Goal: Information Seeking & Learning: Learn about a topic

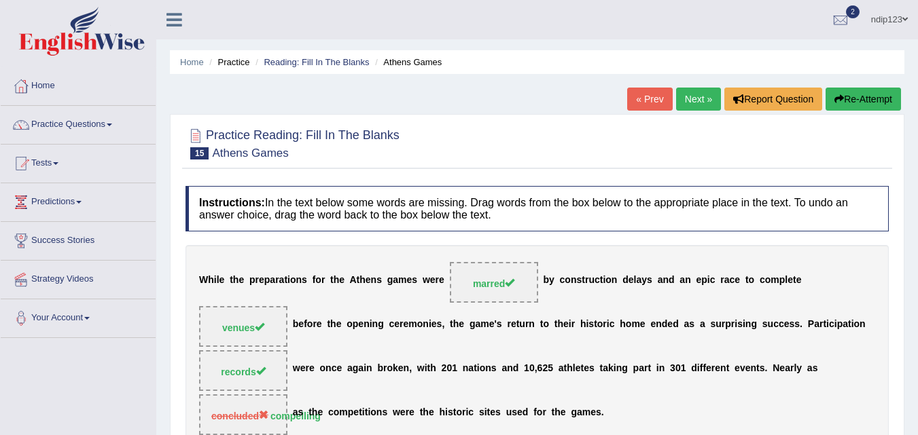
click at [694, 98] on link "Next »" at bounding box center [698, 99] width 45 height 23
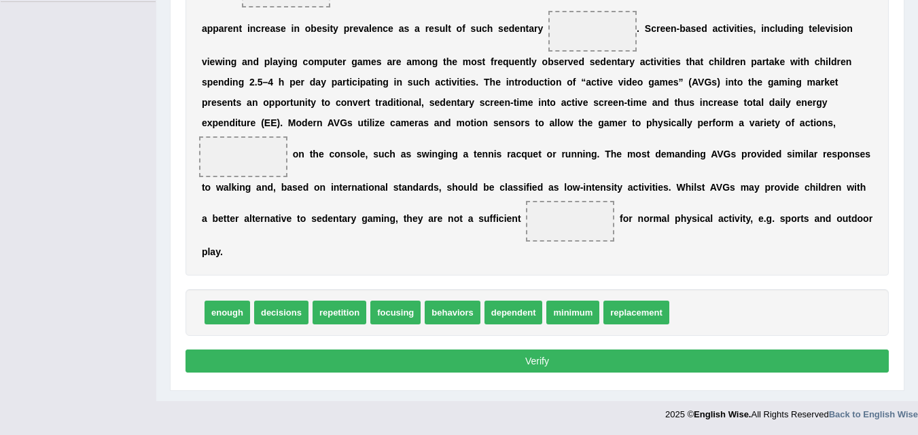
scroll to position [268, 0]
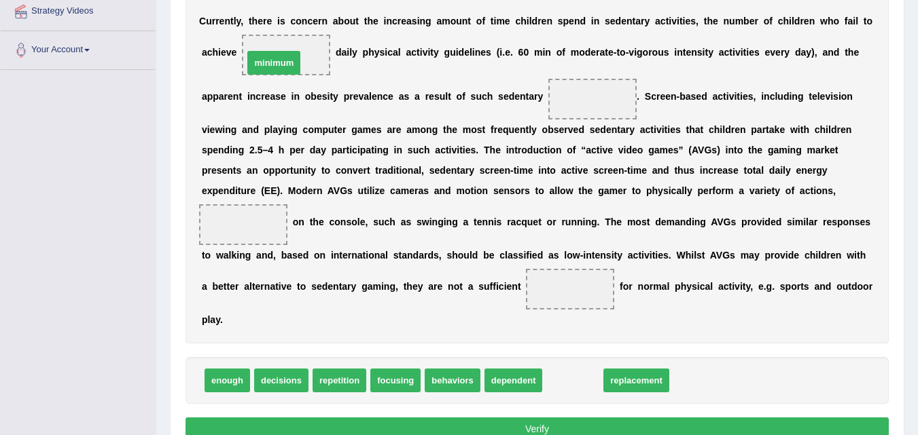
drag, startPoint x: 566, startPoint y: 384, endPoint x: 271, endPoint y: 67, distance: 433.0
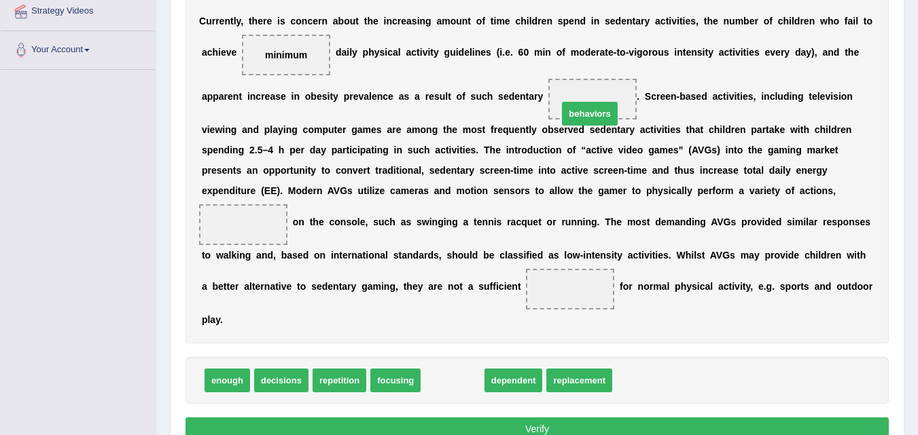
drag, startPoint x: 445, startPoint y: 381, endPoint x: 582, endPoint y: 114, distance: 300.1
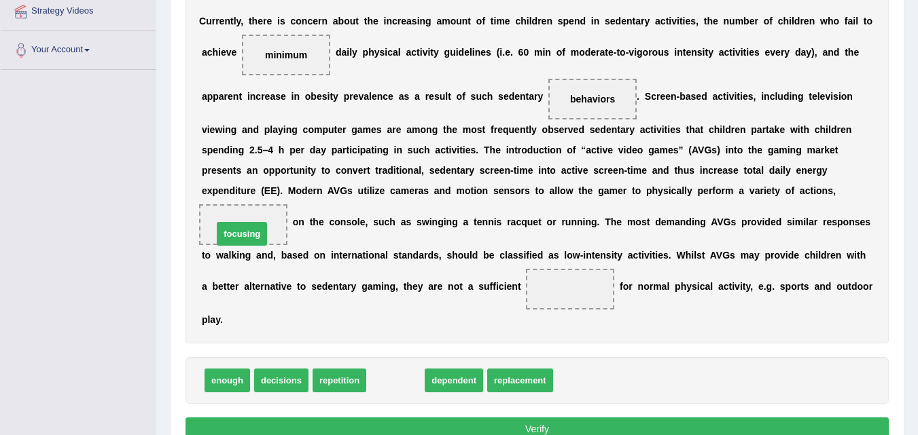
drag, startPoint x: 393, startPoint y: 380, endPoint x: 240, endPoint y: 234, distance: 212.3
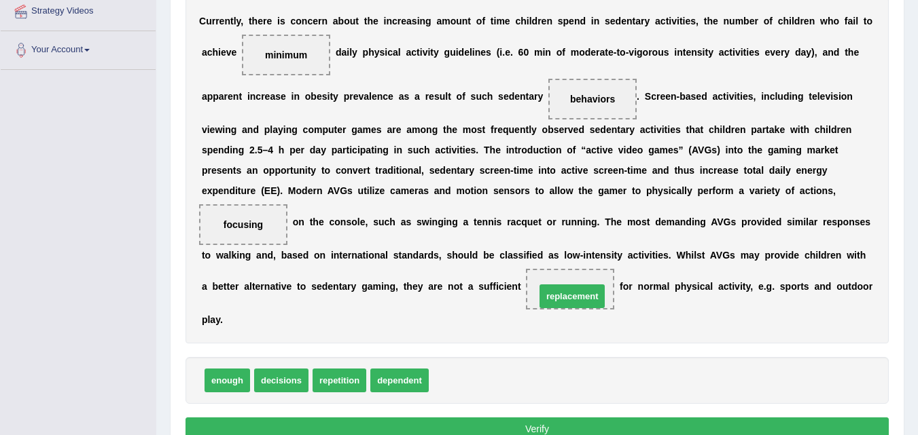
drag, startPoint x: 454, startPoint y: 385, endPoint x: 560, endPoint y: 300, distance: 135.8
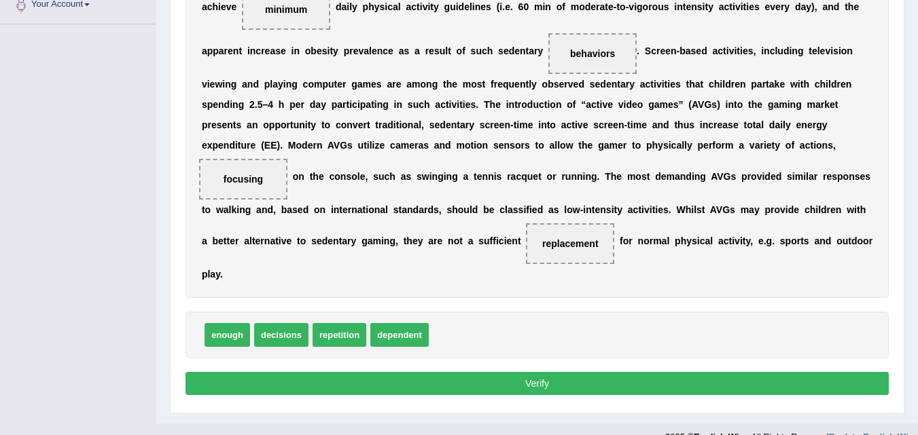
scroll to position [336, 0]
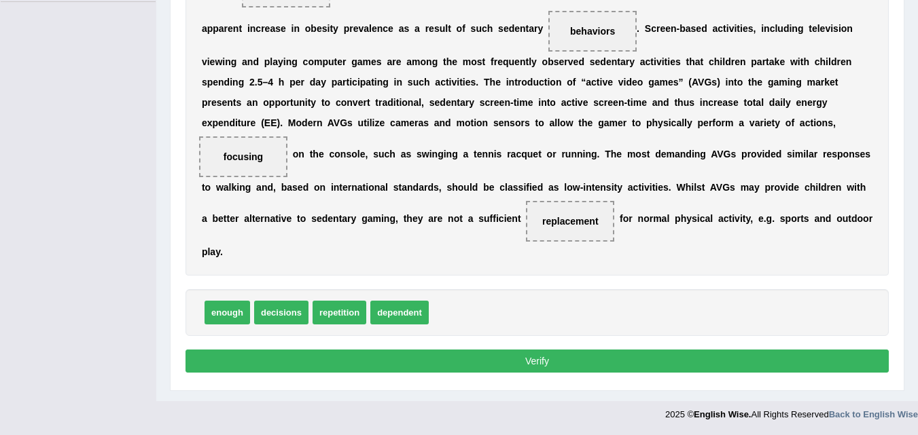
click at [521, 365] on button "Verify" at bounding box center [536, 361] width 703 height 23
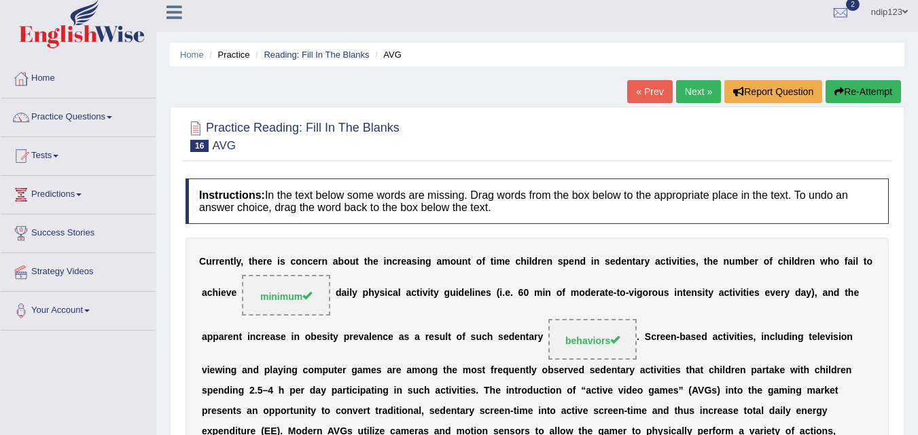
scroll to position [0, 0]
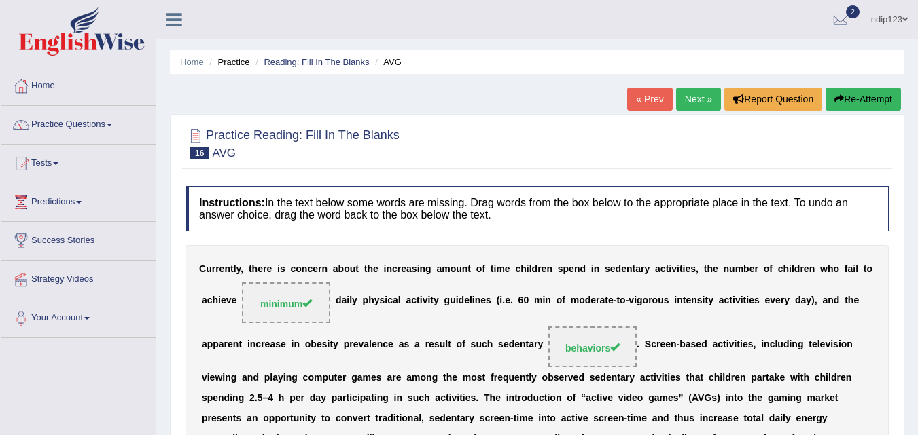
click at [871, 99] on button "Re-Attempt" at bounding box center [862, 99] width 75 height 23
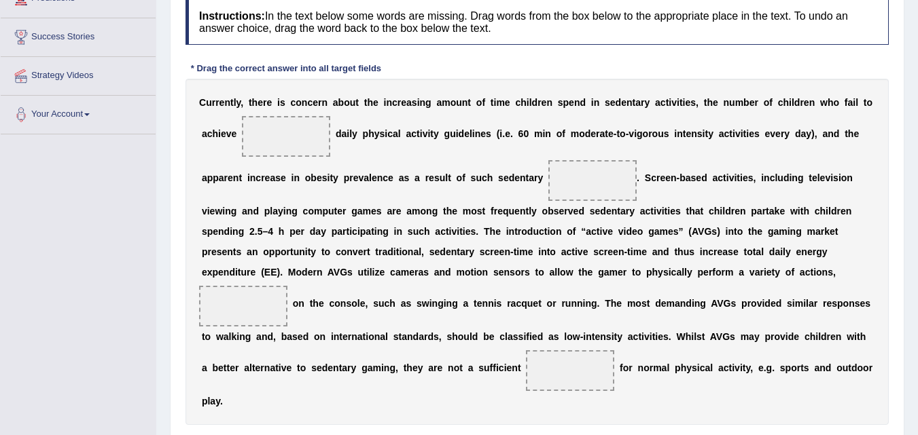
scroll to position [272, 0]
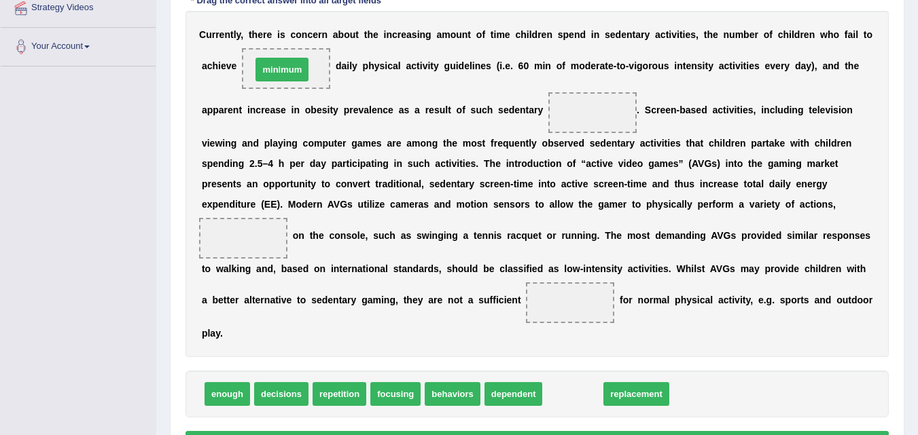
drag, startPoint x: 573, startPoint y: 400, endPoint x: 282, endPoint y: 75, distance: 435.8
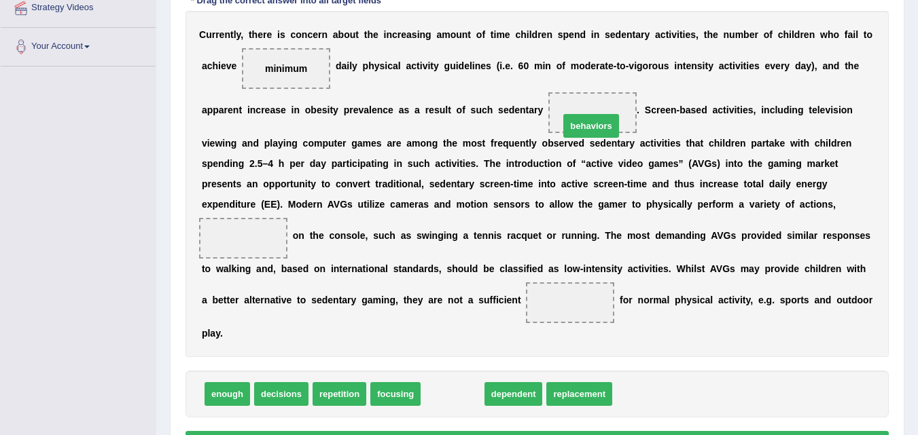
drag, startPoint x: 454, startPoint y: 399, endPoint x: 592, endPoint y: 129, distance: 302.9
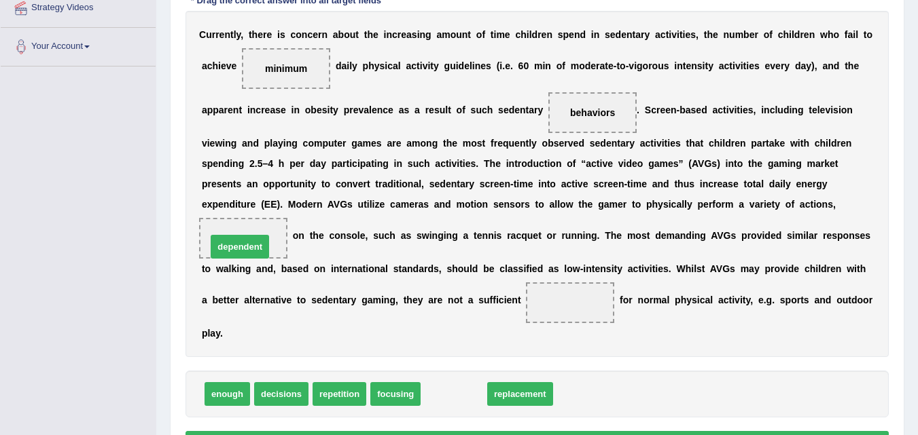
drag, startPoint x: 433, startPoint y: 390, endPoint x: 234, endPoint y: 249, distance: 243.7
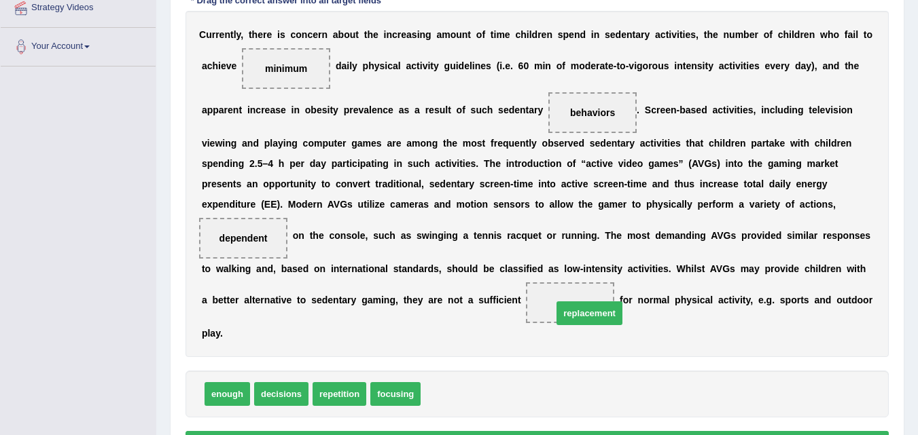
drag, startPoint x: 441, startPoint y: 400, endPoint x: 568, endPoint y: 314, distance: 153.2
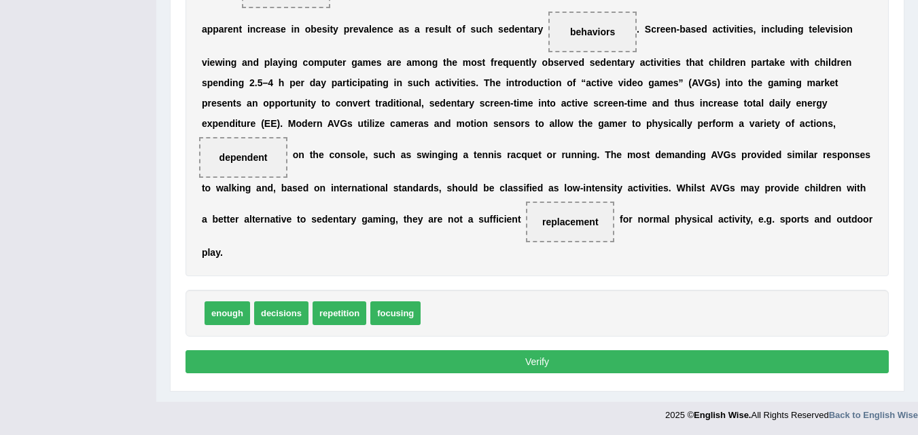
scroll to position [353, 0]
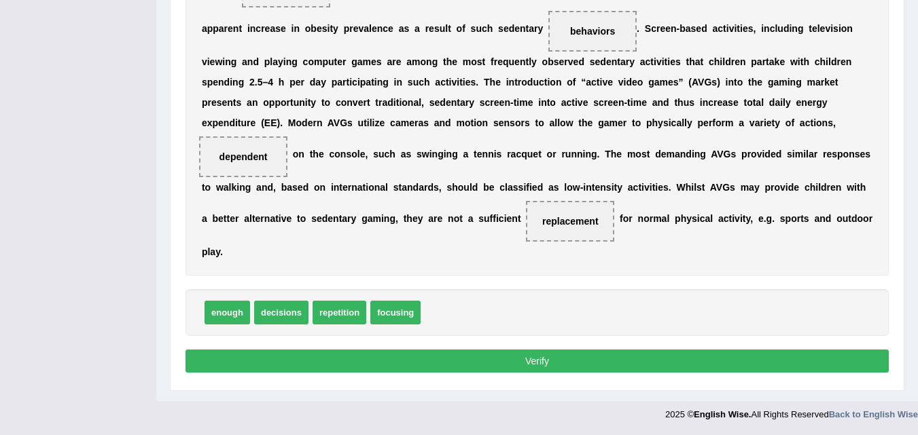
click at [530, 362] on button "Verify" at bounding box center [536, 361] width 703 height 23
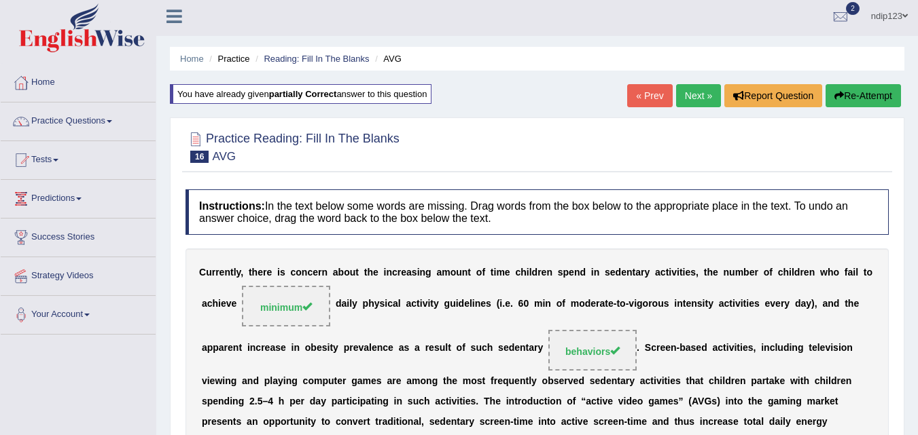
scroll to position [0, 0]
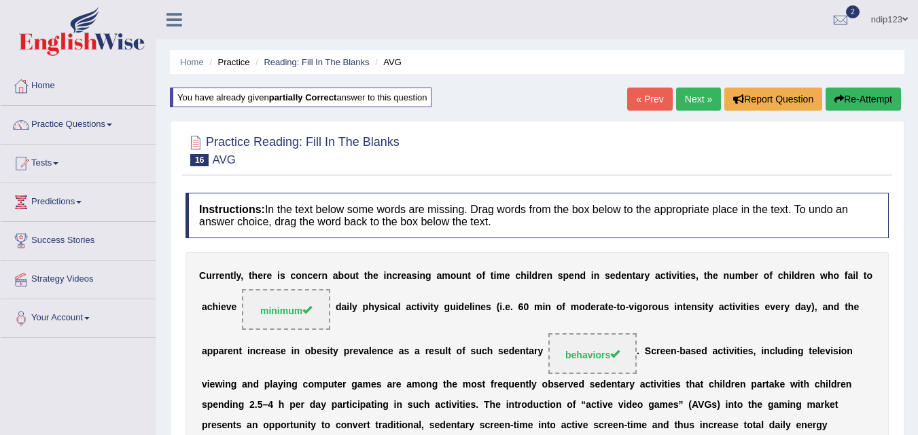
click at [691, 97] on link "Next »" at bounding box center [698, 99] width 45 height 23
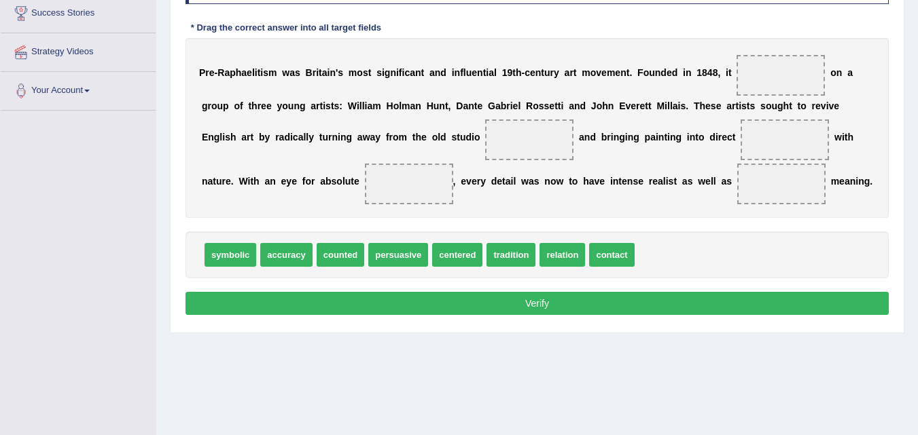
scroll to position [204, 0]
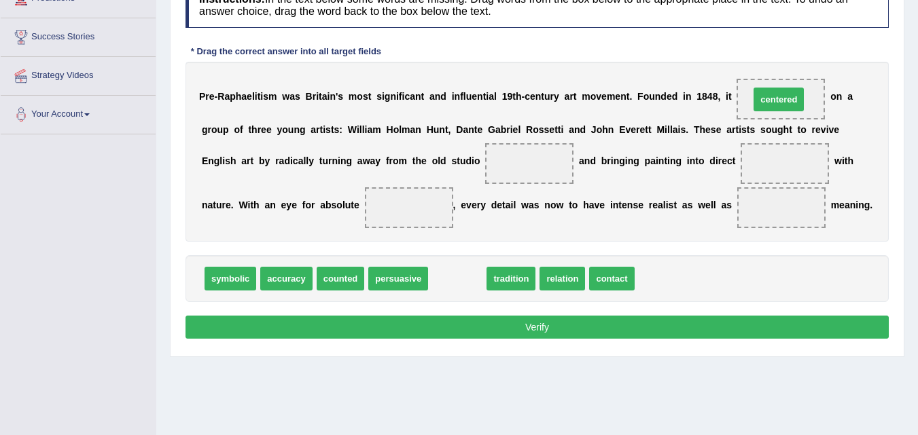
drag, startPoint x: 454, startPoint y: 280, endPoint x: 775, endPoint y: 101, distance: 367.9
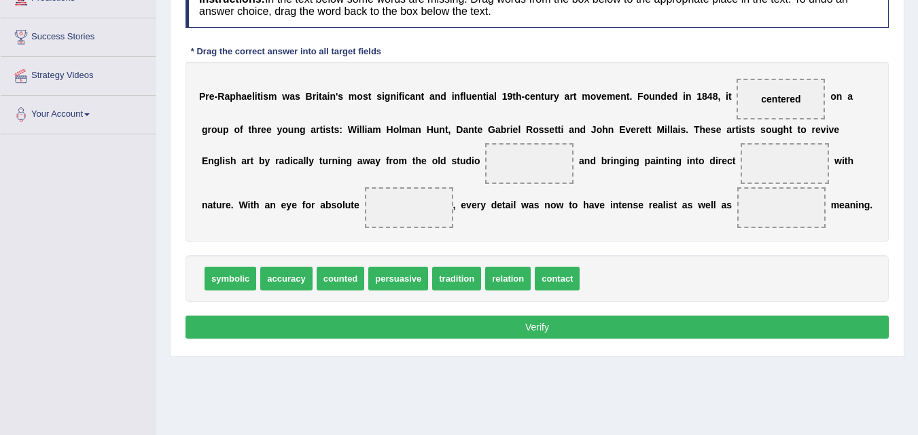
drag, startPoint x: 469, startPoint y: 246, endPoint x: 471, endPoint y: 239, distance: 7.3
click at [471, 239] on div "Instructions: In the text below some words are missing. Drag words from the box…" at bounding box center [537, 163] width 710 height 374
drag, startPoint x: 458, startPoint y: 281, endPoint x: 515, endPoint y: 177, distance: 118.2
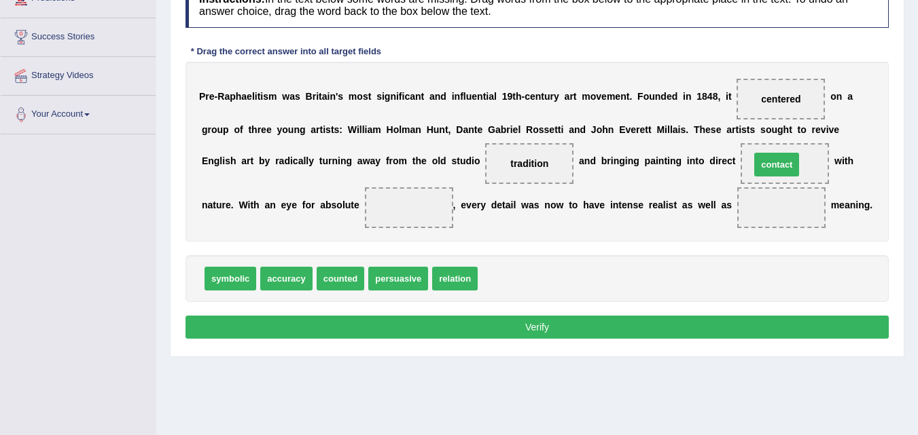
drag, startPoint x: 510, startPoint y: 273, endPoint x: 779, endPoint y: 162, distance: 290.9
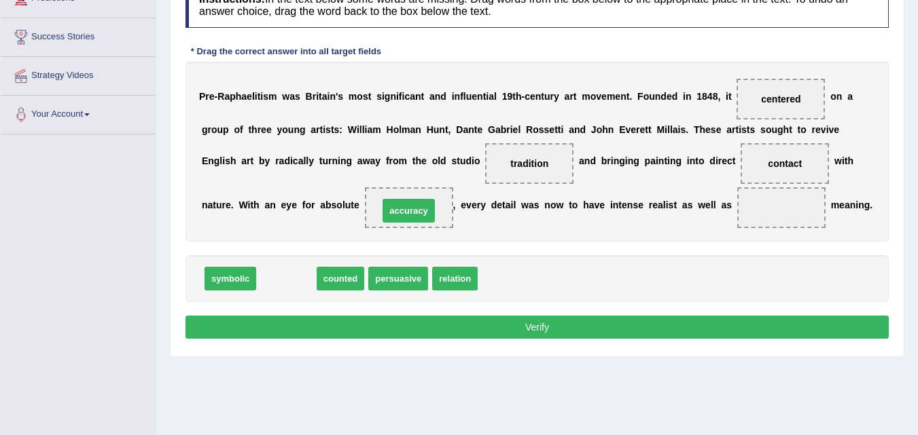
drag, startPoint x: 297, startPoint y: 282, endPoint x: 419, endPoint y: 214, distance: 139.9
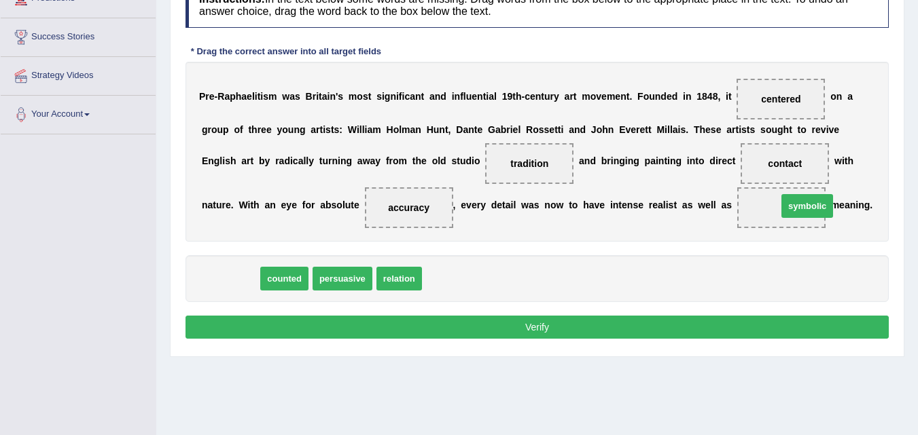
drag, startPoint x: 231, startPoint y: 278, endPoint x: 808, endPoint y: 206, distance: 581.2
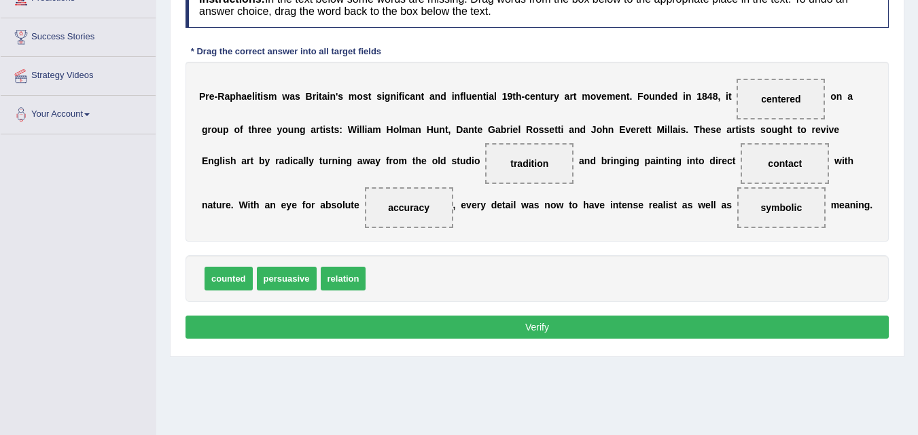
click at [526, 326] on button "Verify" at bounding box center [536, 327] width 703 height 23
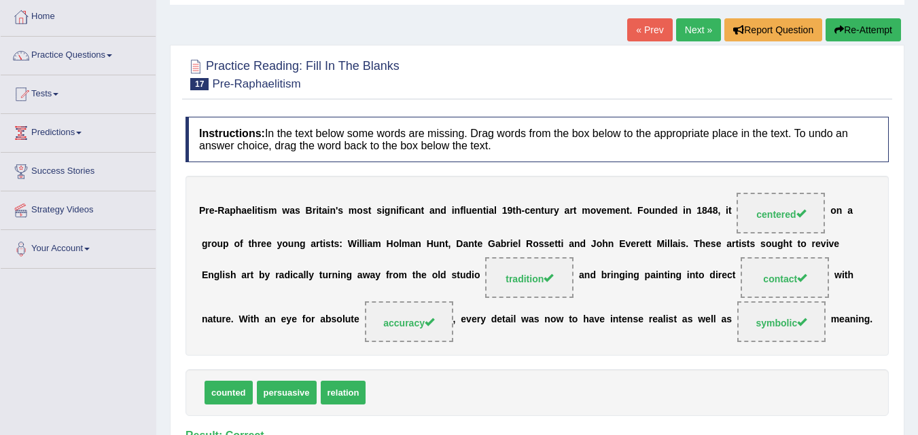
scroll to position [68, 0]
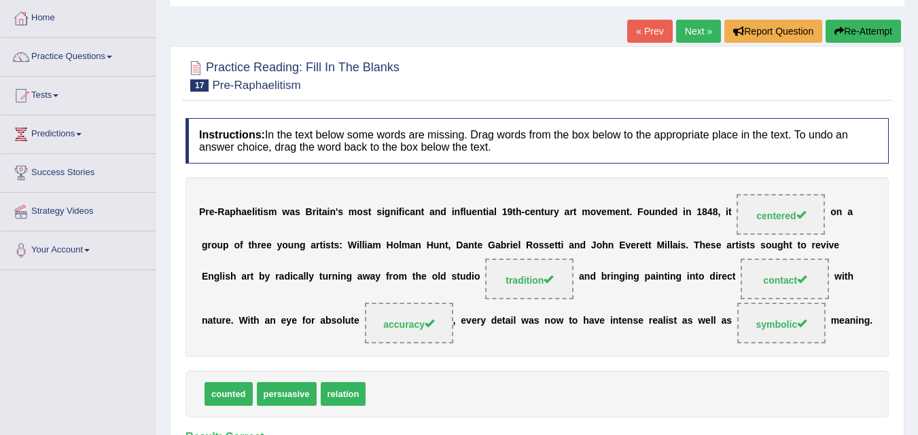
drag, startPoint x: 689, startPoint y: 31, endPoint x: 681, endPoint y: 33, distance: 8.6
click at [688, 31] on link "Next »" at bounding box center [698, 31] width 45 height 23
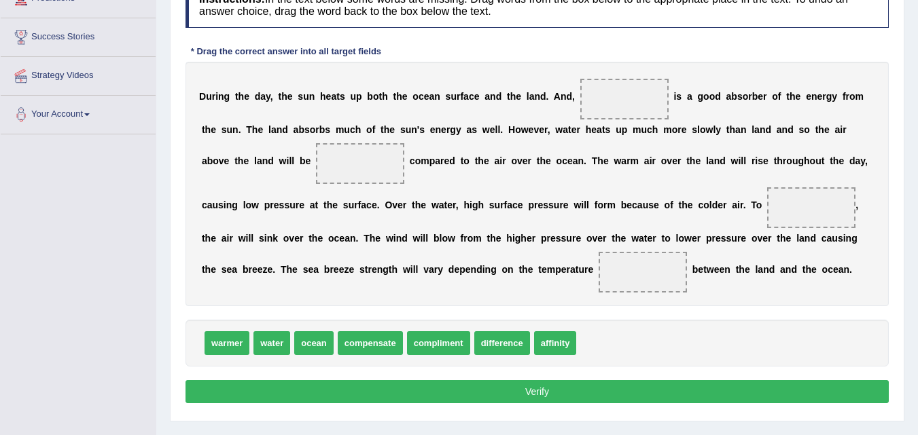
scroll to position [272, 0]
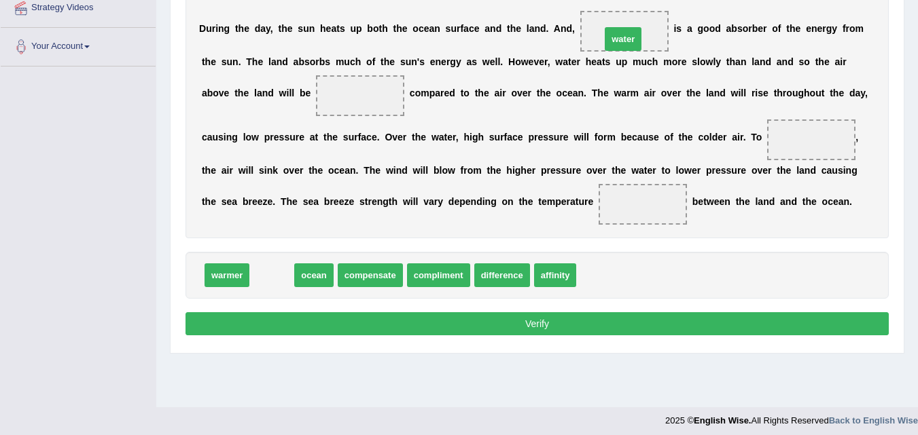
drag, startPoint x: 266, startPoint y: 276, endPoint x: 617, endPoint y: 37, distance: 424.3
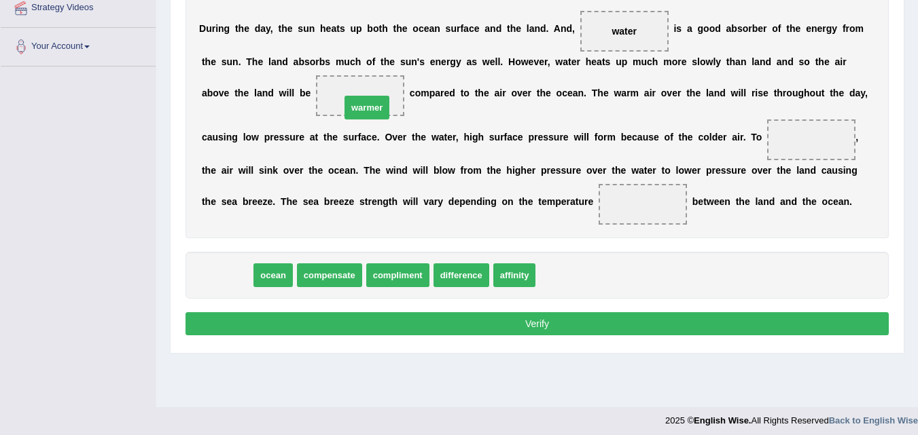
drag, startPoint x: 236, startPoint y: 277, endPoint x: 372, endPoint y: 106, distance: 218.5
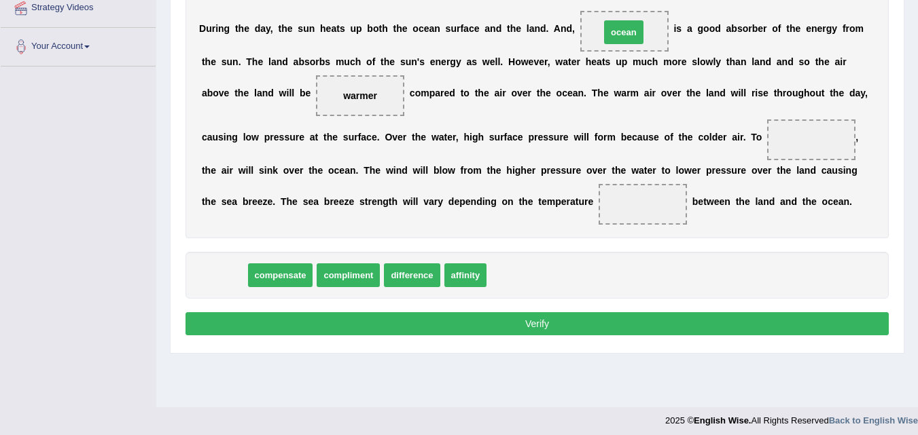
drag, startPoint x: 226, startPoint y: 276, endPoint x: 626, endPoint y: 33, distance: 467.6
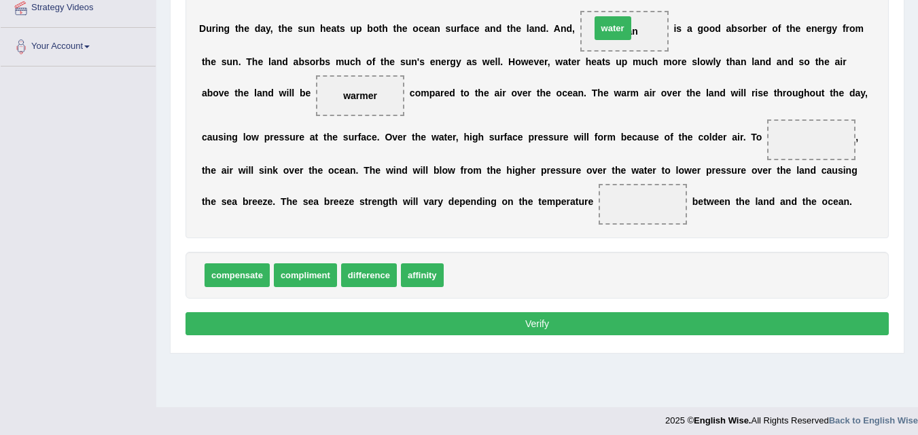
drag, startPoint x: 461, startPoint y: 277, endPoint x: 611, endPoint y: 31, distance: 288.7
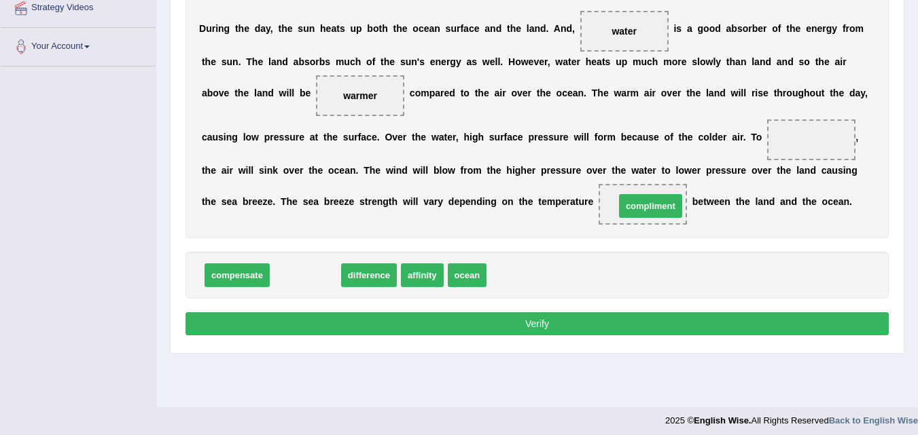
drag, startPoint x: 301, startPoint y: 277, endPoint x: 646, endPoint y: 208, distance: 351.9
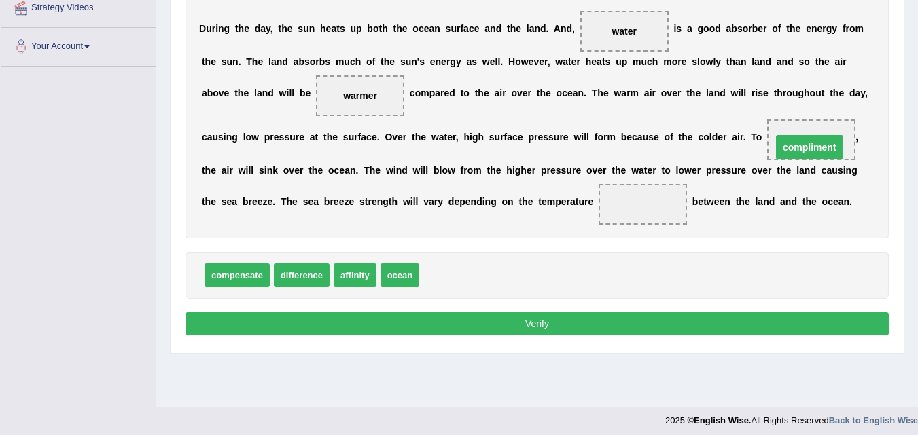
drag, startPoint x: 648, startPoint y: 202, endPoint x: 813, endPoint y: 146, distance: 174.4
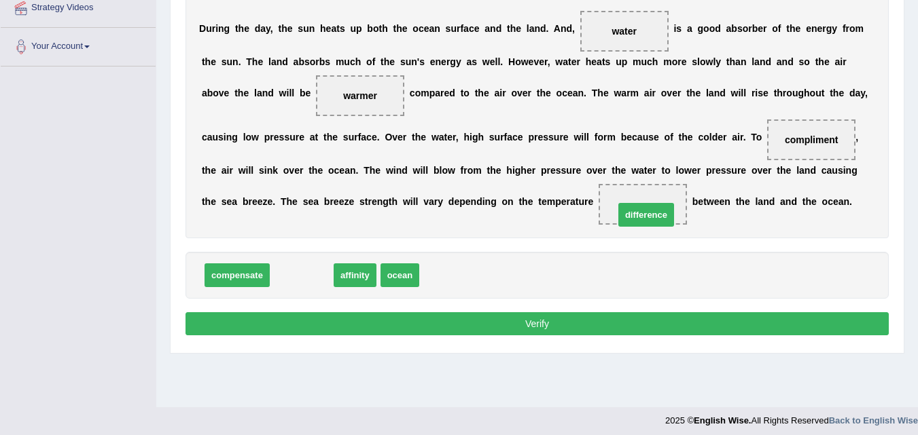
drag, startPoint x: 299, startPoint y: 275, endPoint x: 644, endPoint y: 215, distance: 350.3
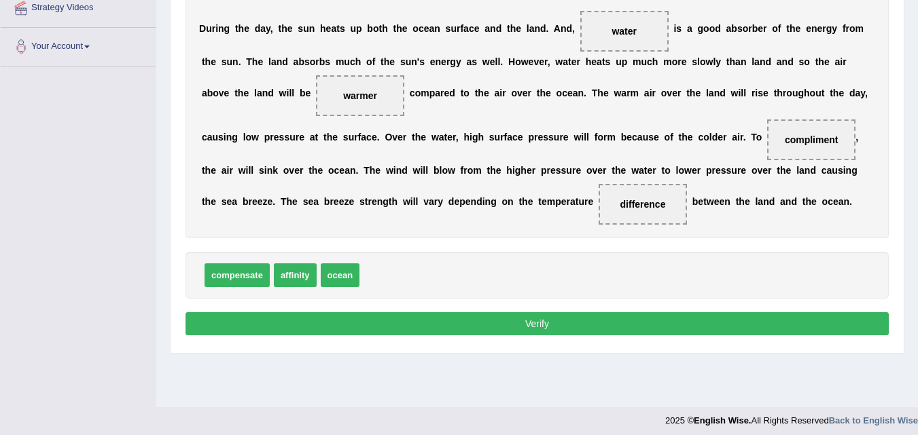
click at [543, 328] on button "Verify" at bounding box center [536, 323] width 703 height 23
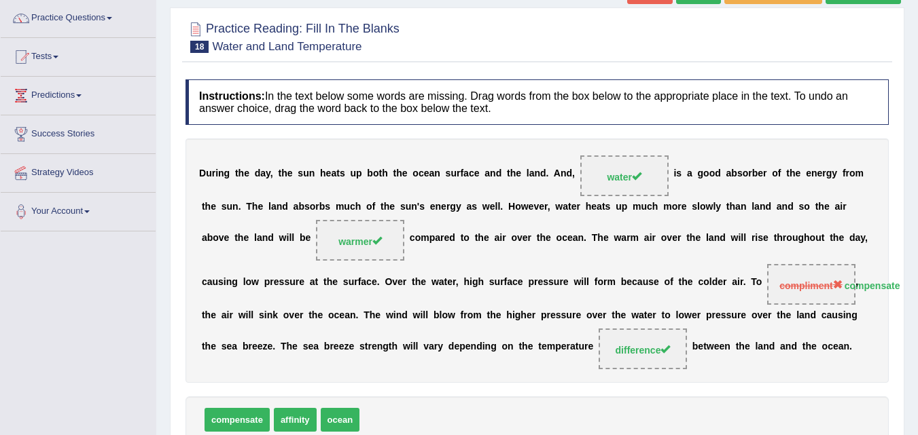
scroll to position [68, 0]
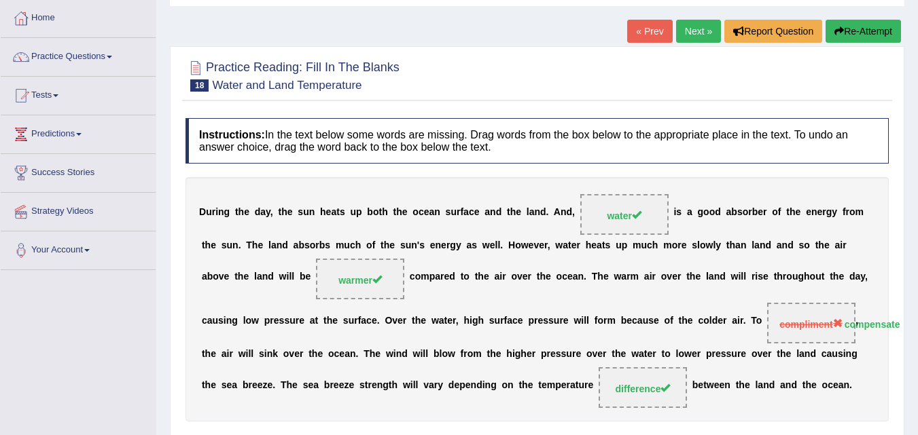
click at [689, 31] on link "Next »" at bounding box center [698, 31] width 45 height 23
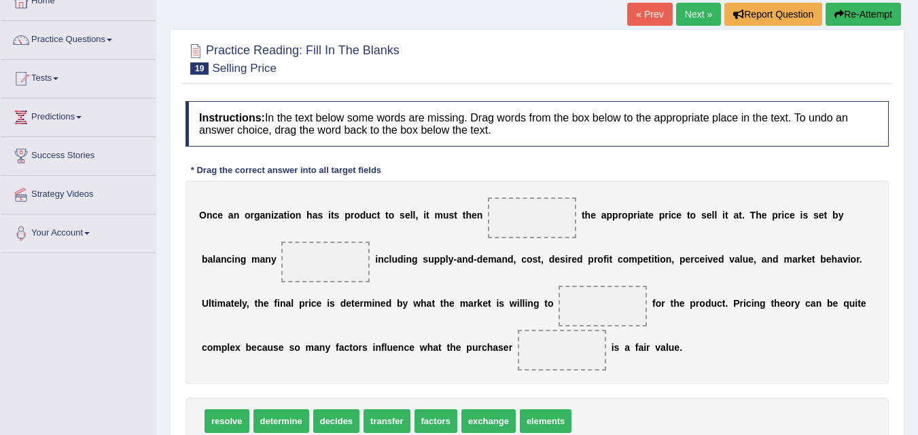
scroll to position [204, 0]
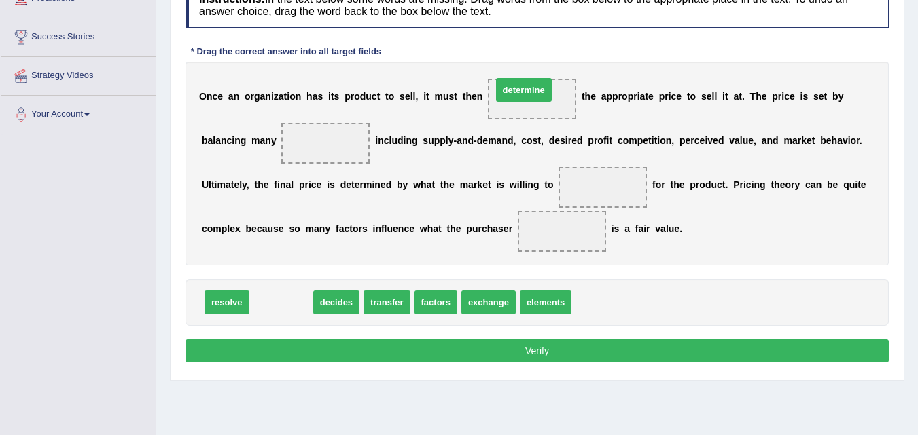
drag, startPoint x: 264, startPoint y: 302, endPoint x: 508, endPoint y: 90, distance: 323.5
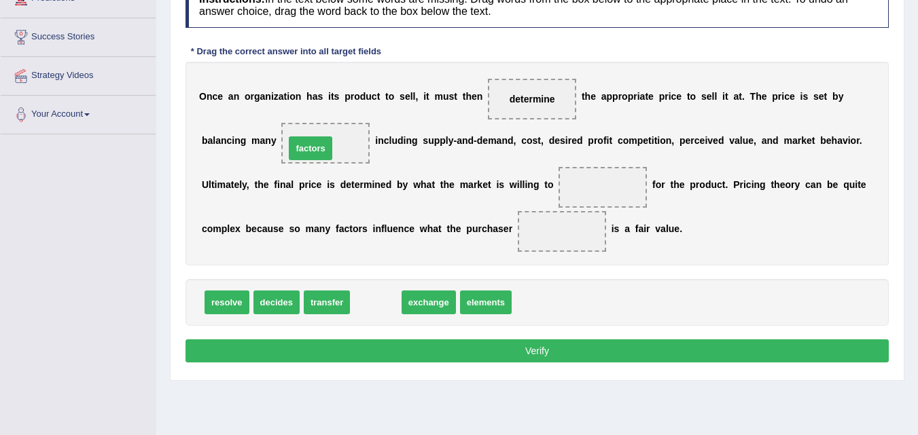
drag, startPoint x: 374, startPoint y: 302, endPoint x: 317, endPoint y: 141, distance: 169.9
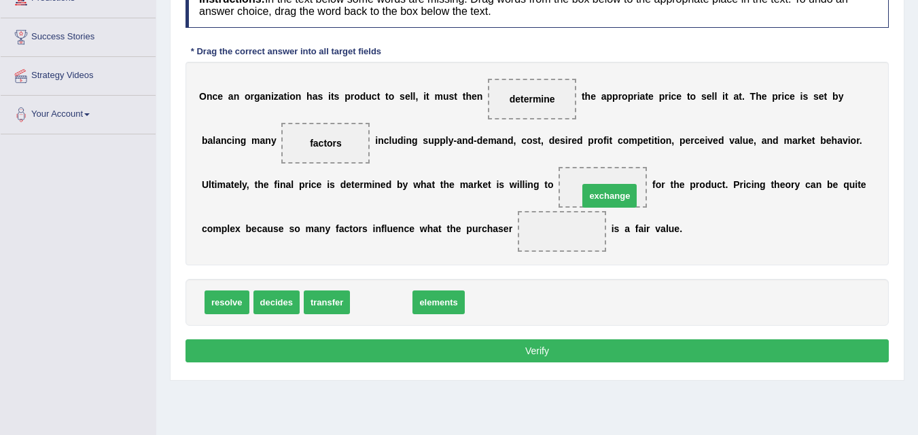
drag, startPoint x: 376, startPoint y: 303, endPoint x: 611, endPoint y: 187, distance: 262.1
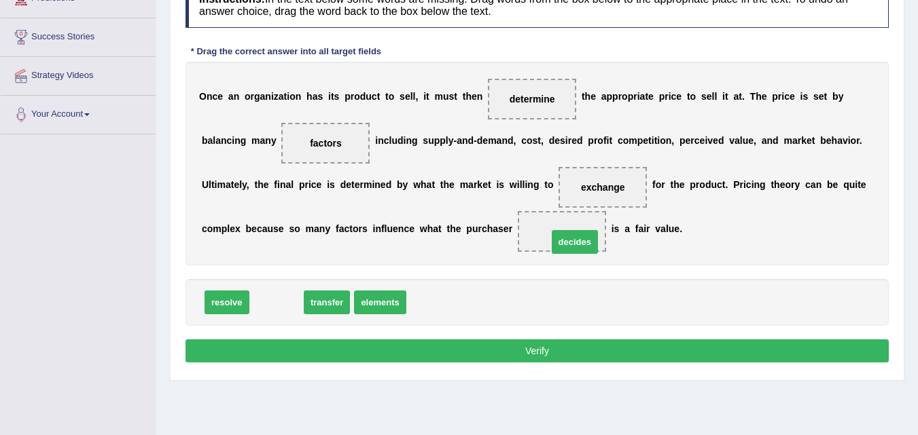
drag, startPoint x: 278, startPoint y: 303, endPoint x: 572, endPoint y: 242, distance: 299.7
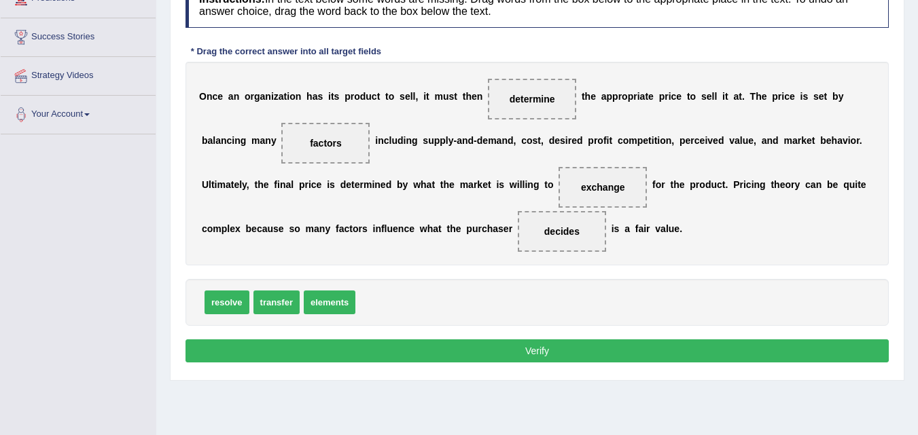
click at [536, 354] on button "Verify" at bounding box center [536, 351] width 703 height 23
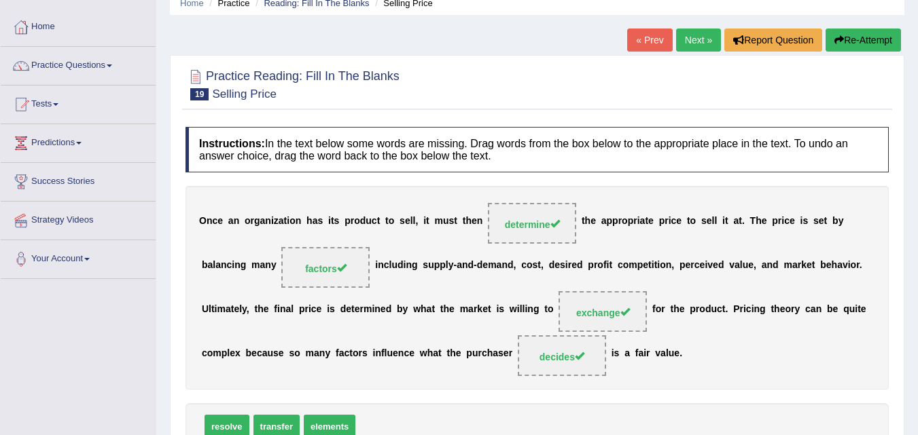
scroll to position [0, 0]
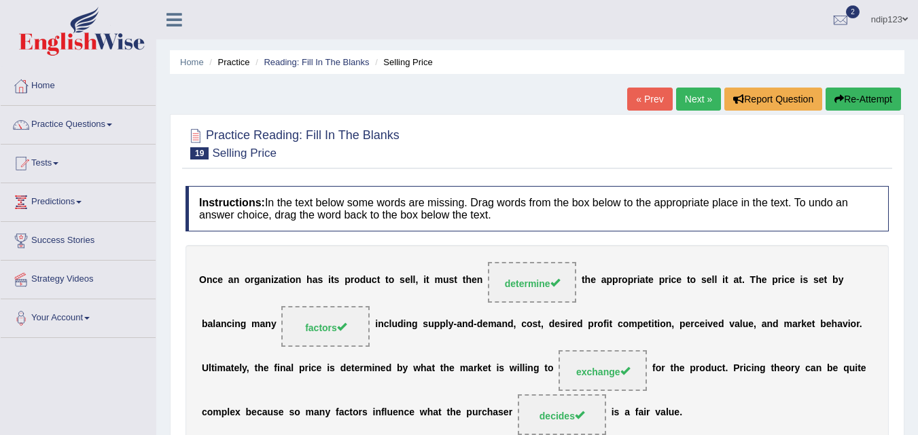
click at [692, 99] on link "Next »" at bounding box center [698, 99] width 45 height 23
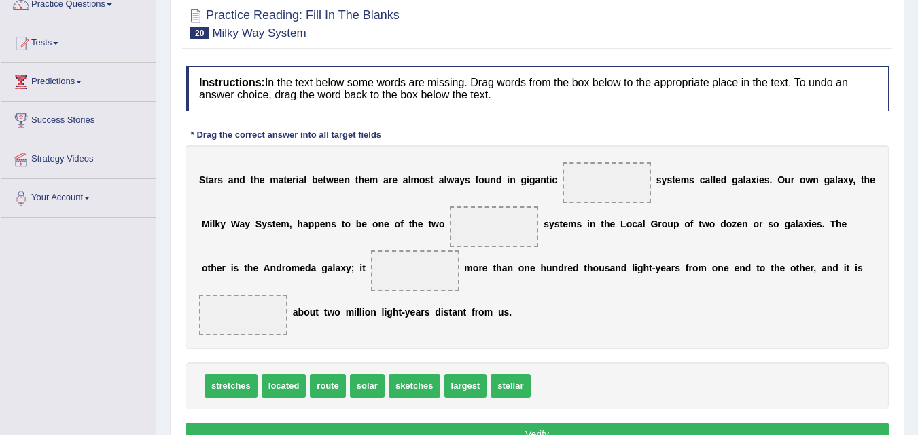
scroll to position [136, 0]
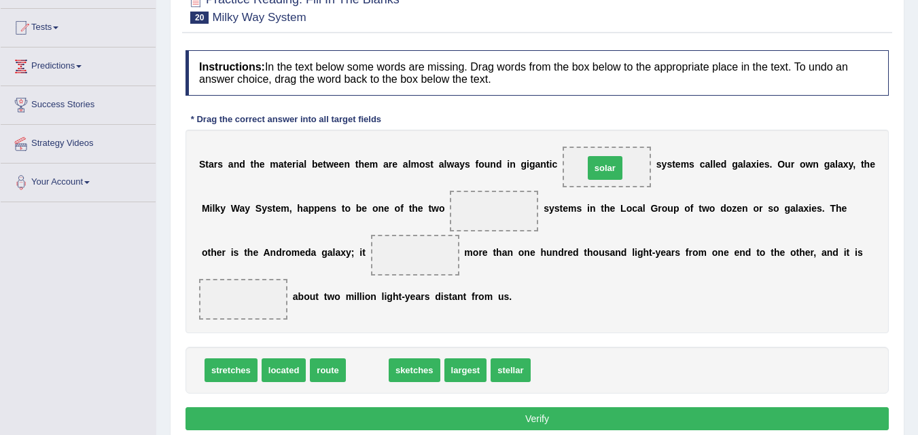
drag, startPoint x: 364, startPoint y: 374, endPoint x: 603, endPoint y: 168, distance: 315.0
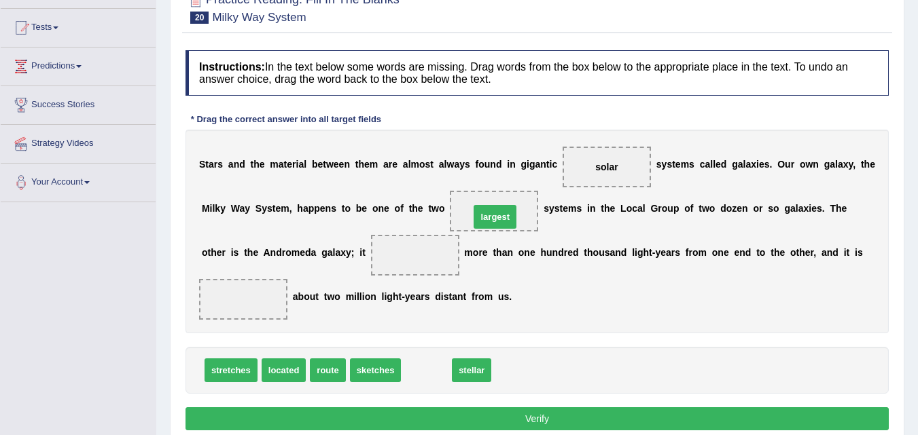
drag, startPoint x: 443, startPoint y: 362, endPoint x: 501, endPoint y: 221, distance: 152.6
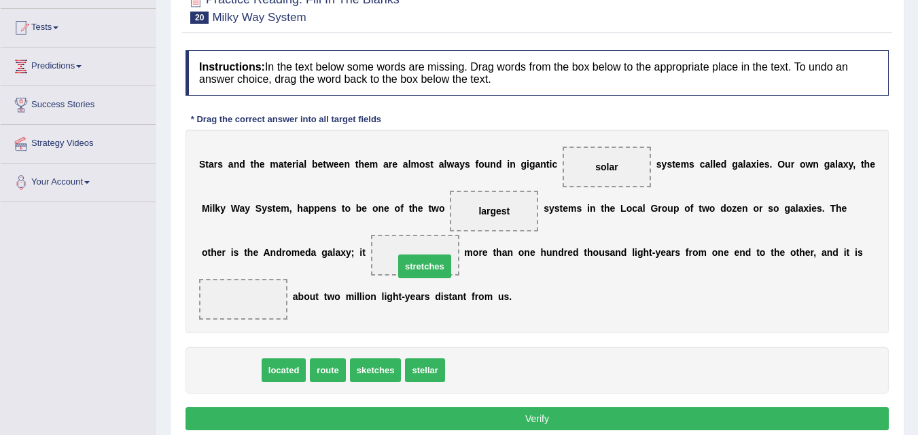
drag, startPoint x: 235, startPoint y: 371, endPoint x: 424, endPoint y: 265, distance: 216.5
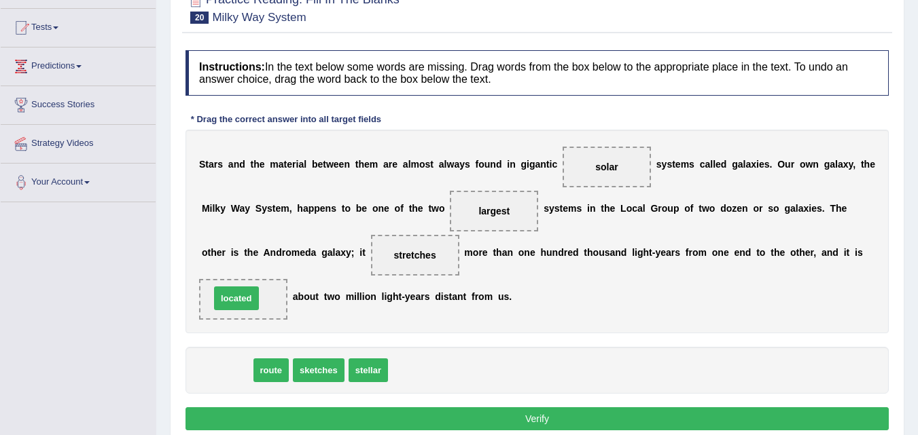
drag, startPoint x: 235, startPoint y: 350, endPoint x: 253, endPoint y: 292, distance: 61.2
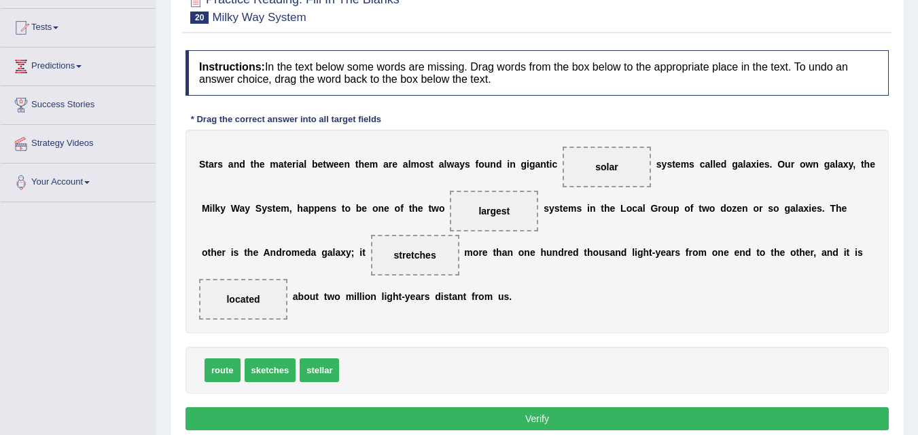
click at [541, 418] on button "Verify" at bounding box center [536, 419] width 703 height 23
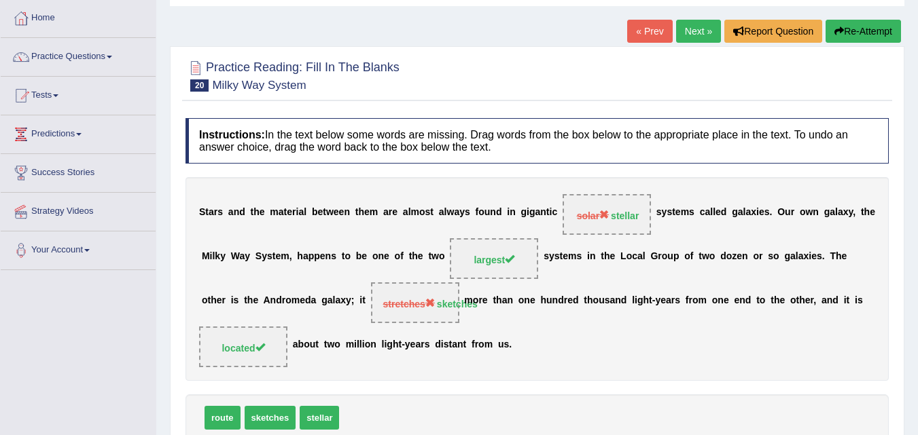
scroll to position [0, 0]
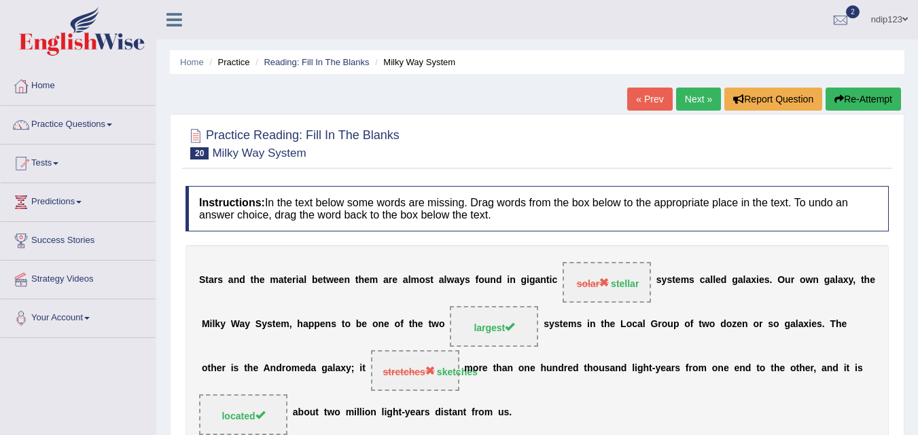
drag, startPoint x: 640, startPoint y: 286, endPoint x: 624, endPoint y: 286, distance: 16.3
click at [624, 286] on span "solar stellar" at bounding box center [606, 282] width 88 height 41
drag, startPoint x: 613, startPoint y: 286, endPoint x: 632, endPoint y: 283, distance: 19.3
click at [632, 283] on strong "stellar" at bounding box center [625, 283] width 28 height 11
click at [871, 99] on button "Re-Attempt" at bounding box center [862, 99] width 75 height 23
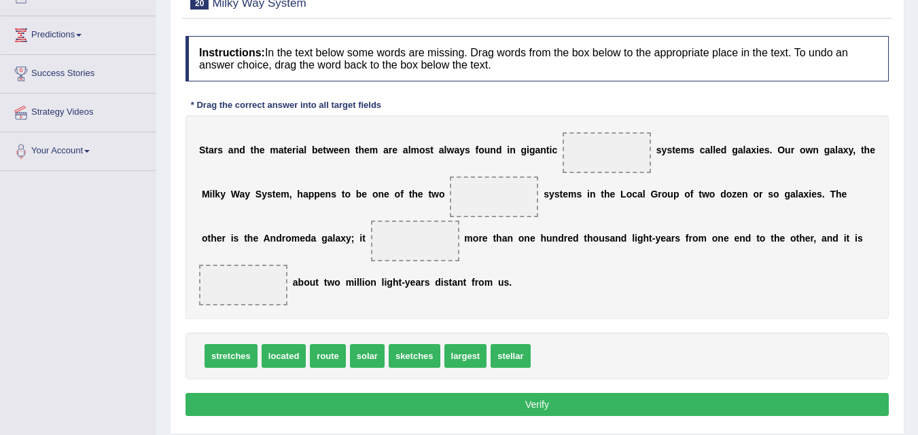
scroll to position [204, 0]
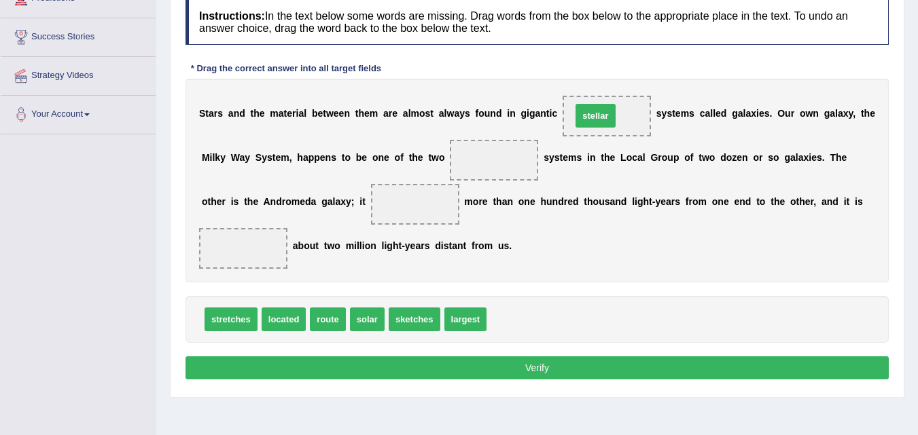
drag, startPoint x: 513, startPoint y: 307, endPoint x: 588, endPoint y: 125, distance: 196.8
drag, startPoint x: 467, startPoint y: 313, endPoint x: 499, endPoint y: 157, distance: 159.4
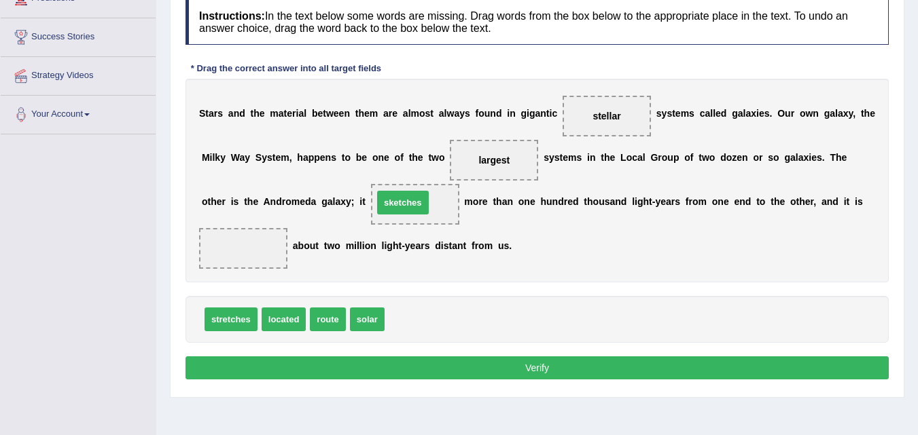
drag, startPoint x: 422, startPoint y: 320, endPoint x: 410, endPoint y: 203, distance: 117.5
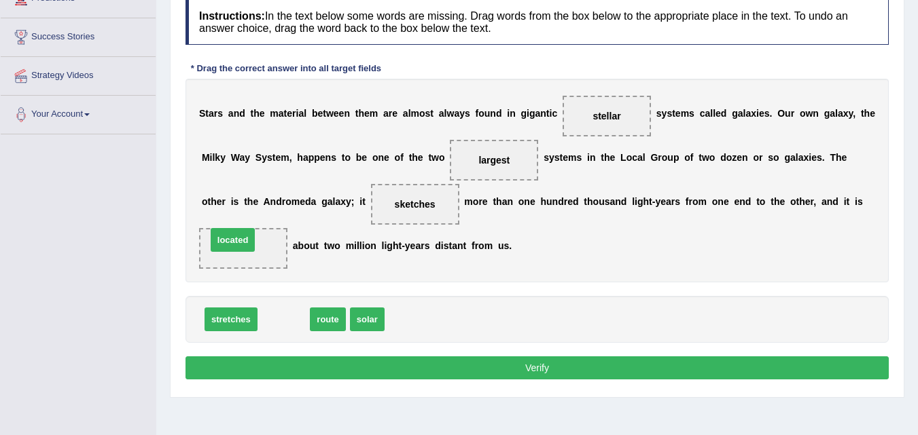
drag, startPoint x: 280, startPoint y: 322, endPoint x: 228, endPoint y: 240, distance: 97.4
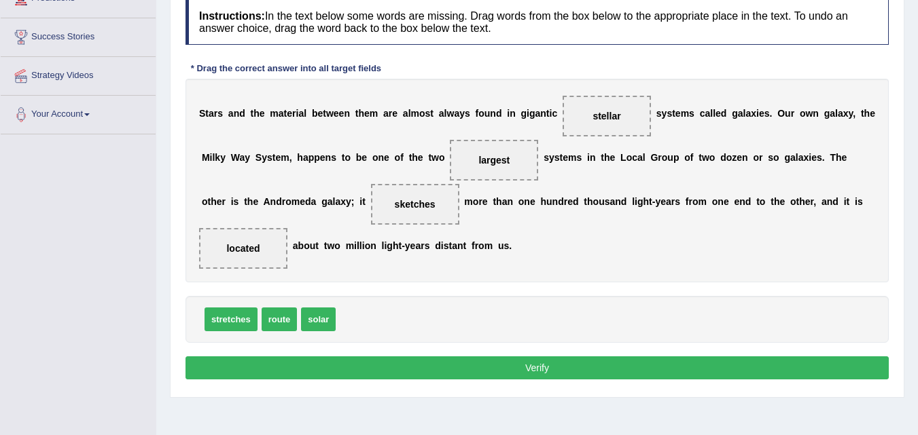
click at [543, 368] on button "Verify" at bounding box center [536, 368] width 703 height 23
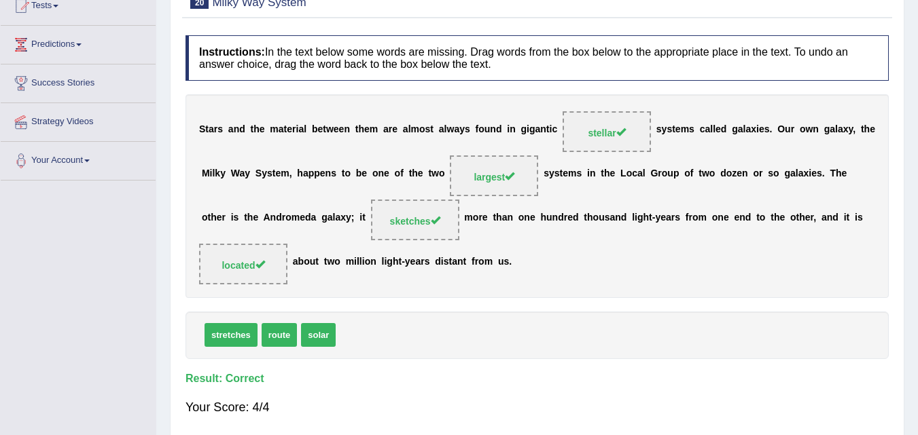
scroll to position [0, 0]
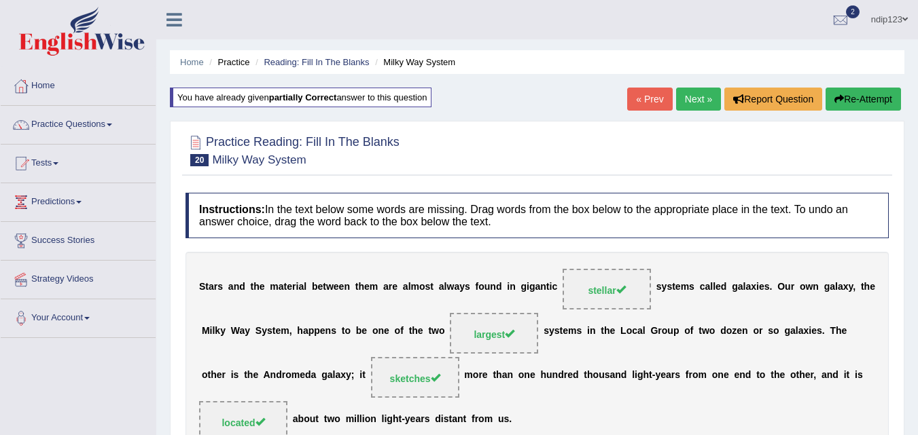
click at [689, 100] on link "Next »" at bounding box center [698, 99] width 45 height 23
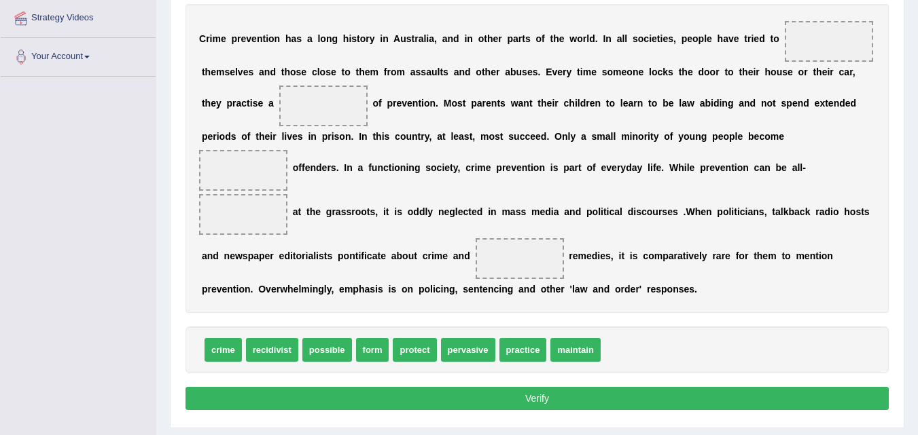
scroll to position [231, 0]
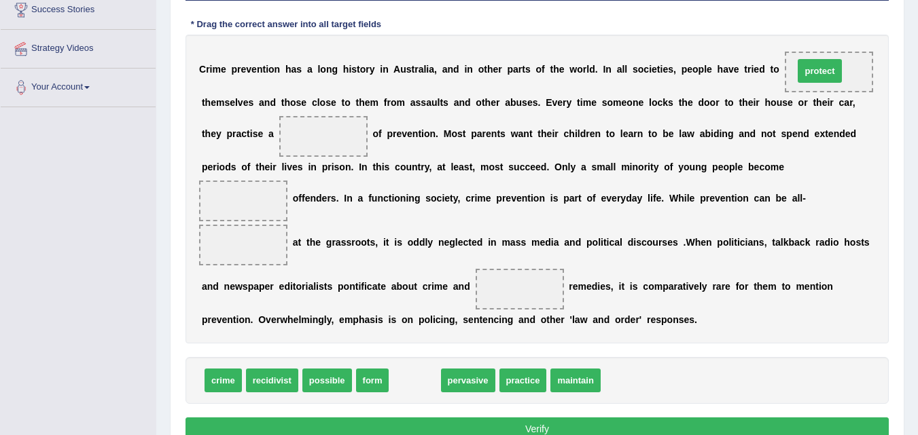
drag, startPoint x: 414, startPoint y: 384, endPoint x: 820, endPoint y: 84, distance: 505.2
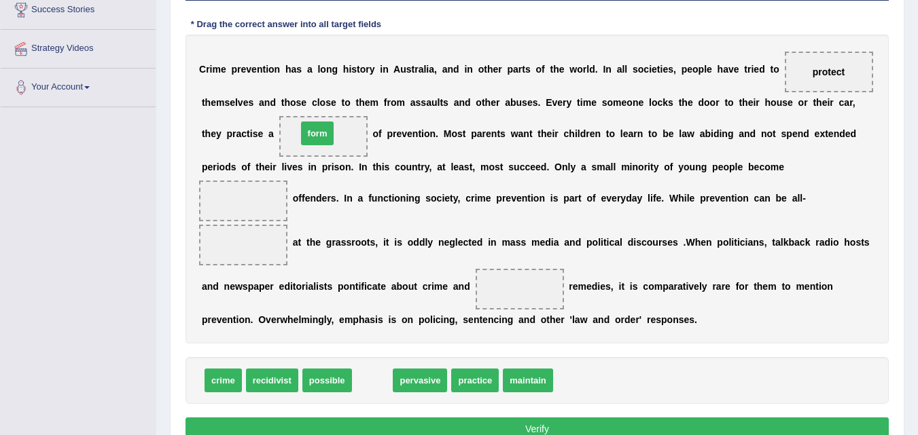
drag, startPoint x: 373, startPoint y: 382, endPoint x: 319, endPoint y: 134, distance: 253.8
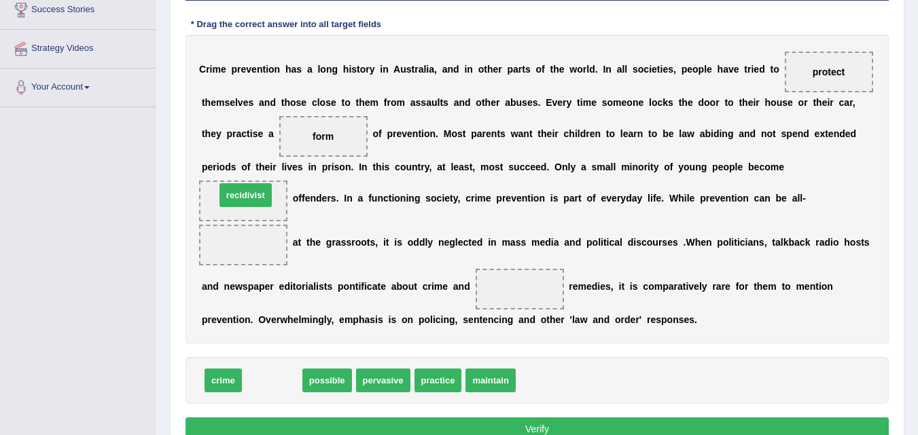
drag, startPoint x: 274, startPoint y: 376, endPoint x: 247, endPoint y: 190, distance: 188.7
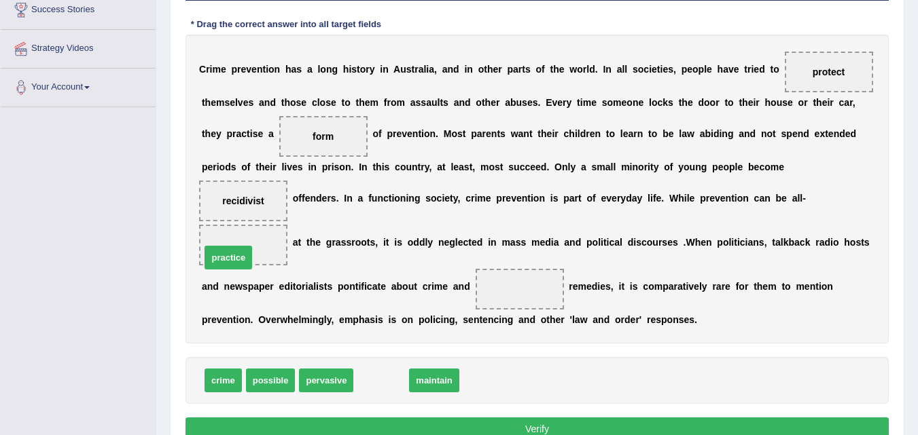
drag, startPoint x: 384, startPoint y: 383, endPoint x: 231, endPoint y: 260, distance: 196.1
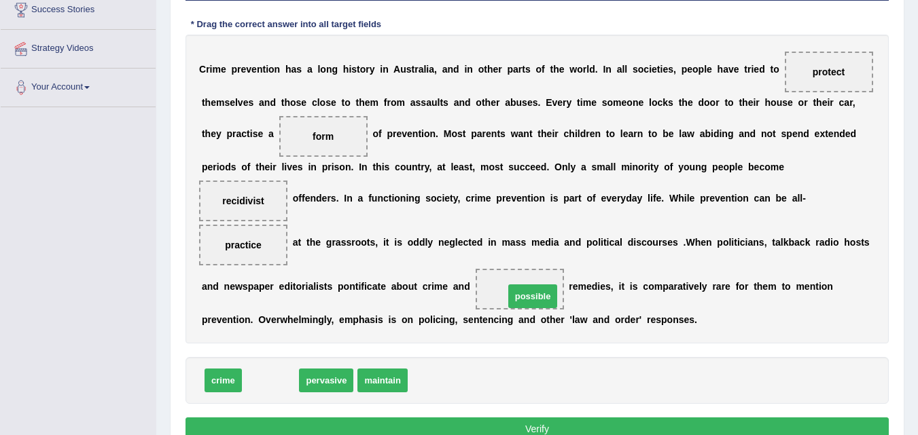
drag, startPoint x: 274, startPoint y: 380, endPoint x: 535, endPoint y: 295, distance: 274.3
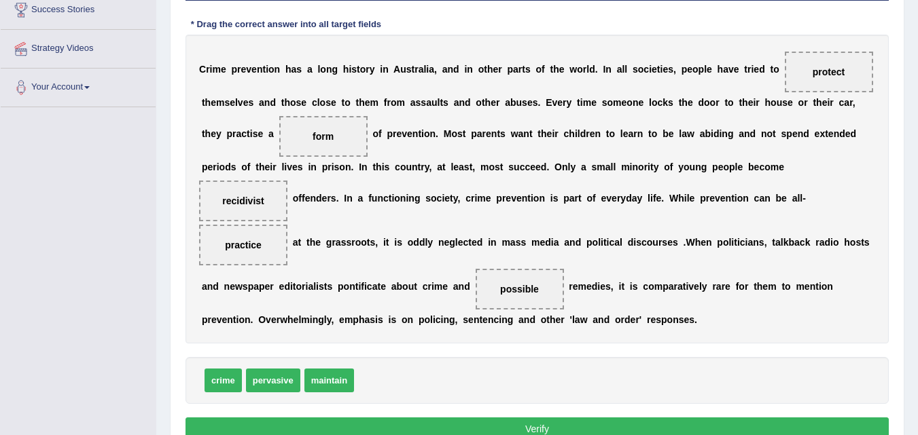
click at [529, 425] on button "Verify" at bounding box center [536, 429] width 703 height 23
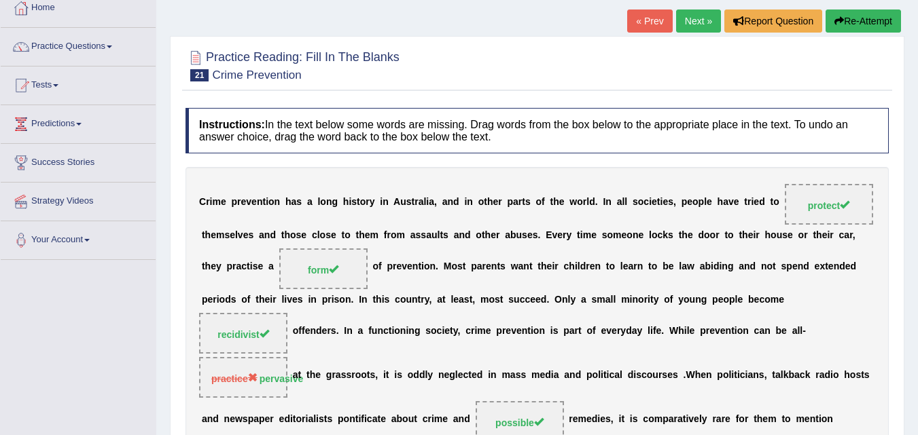
scroll to position [0, 0]
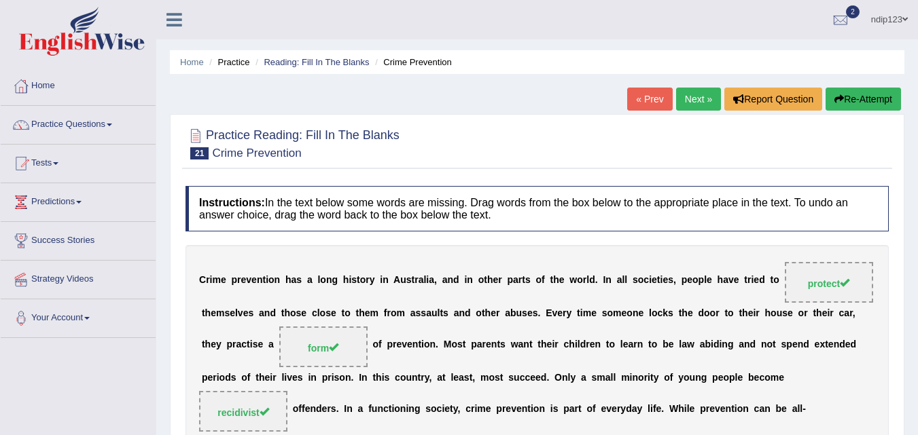
click at [689, 98] on link "Next »" at bounding box center [698, 99] width 45 height 23
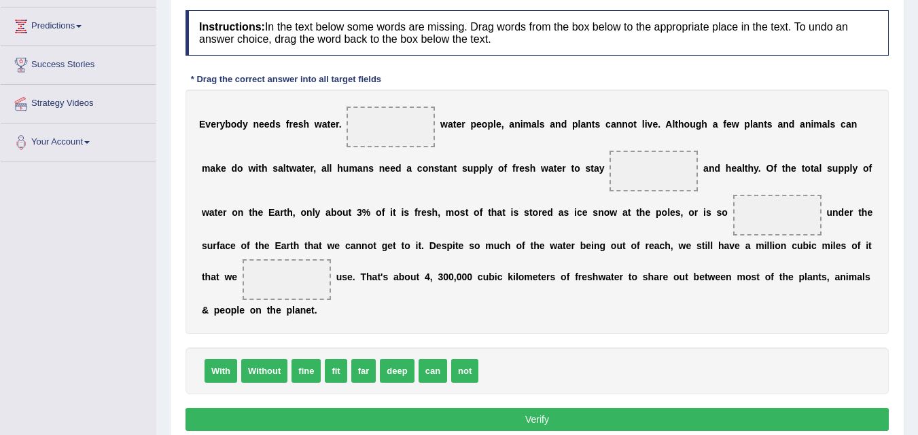
scroll to position [204, 0]
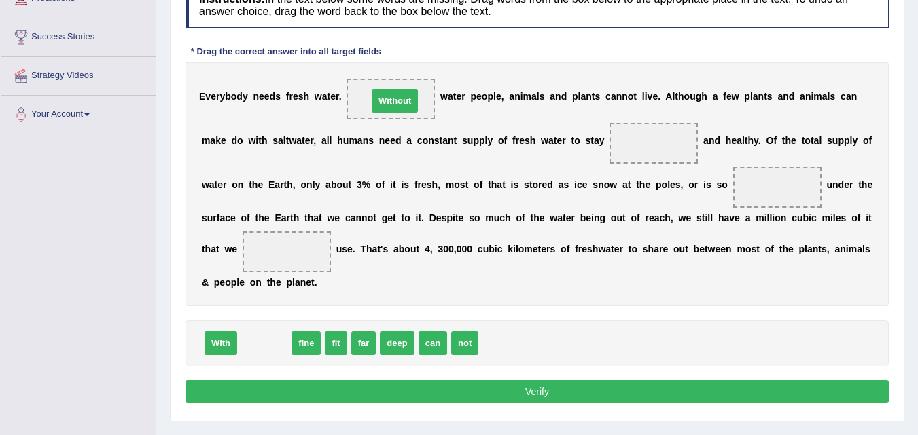
drag, startPoint x: 266, startPoint y: 346, endPoint x: 396, endPoint y: 103, distance: 275.3
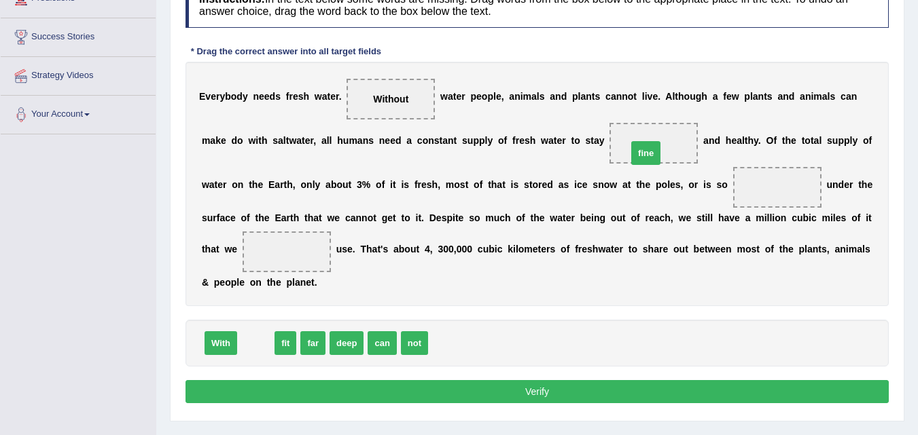
drag, startPoint x: 255, startPoint y: 345, endPoint x: 645, endPoint y: 155, distance: 434.4
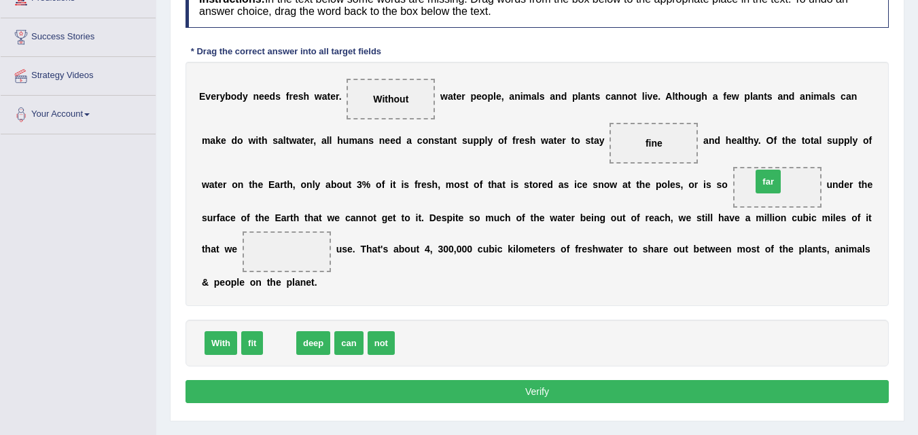
drag, startPoint x: 279, startPoint y: 343, endPoint x: 766, endPoint y: 184, distance: 512.3
drag, startPoint x: 285, startPoint y: 346, endPoint x: 793, endPoint y: 197, distance: 528.7
drag, startPoint x: 280, startPoint y: 339, endPoint x: 281, endPoint y: 242, distance: 96.5
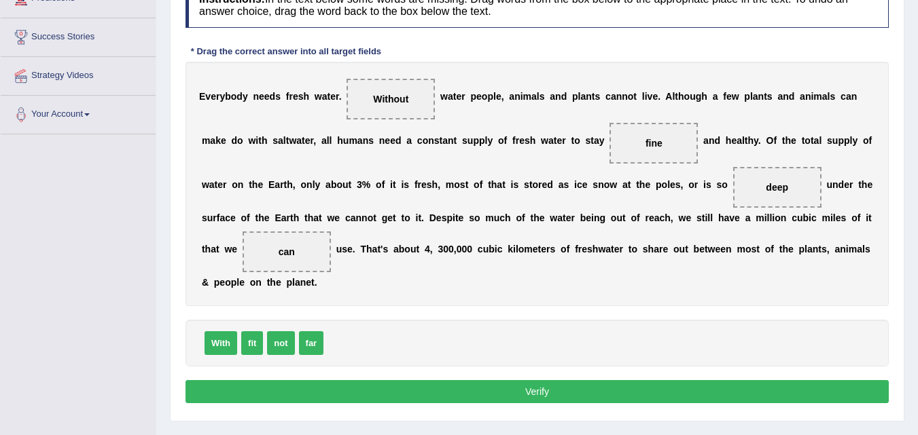
click at [567, 391] on button "Verify" at bounding box center [536, 391] width 703 height 23
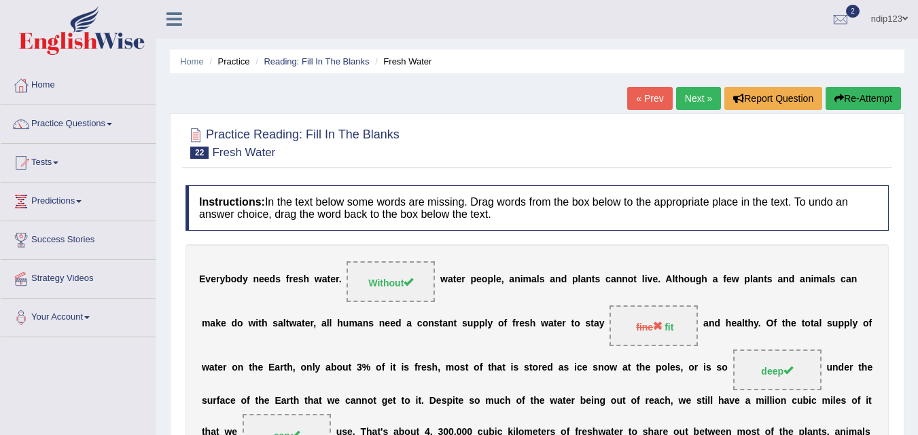
scroll to position [0, 0]
click at [871, 99] on button "Re-Attempt" at bounding box center [862, 99] width 75 height 23
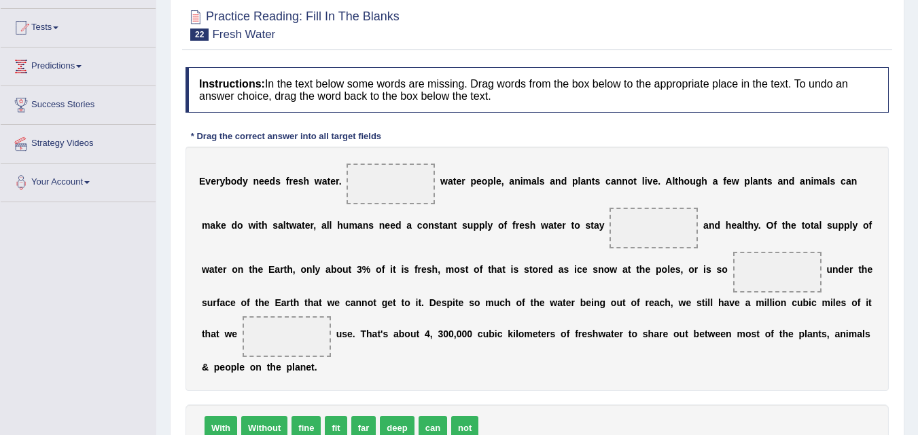
scroll to position [204, 0]
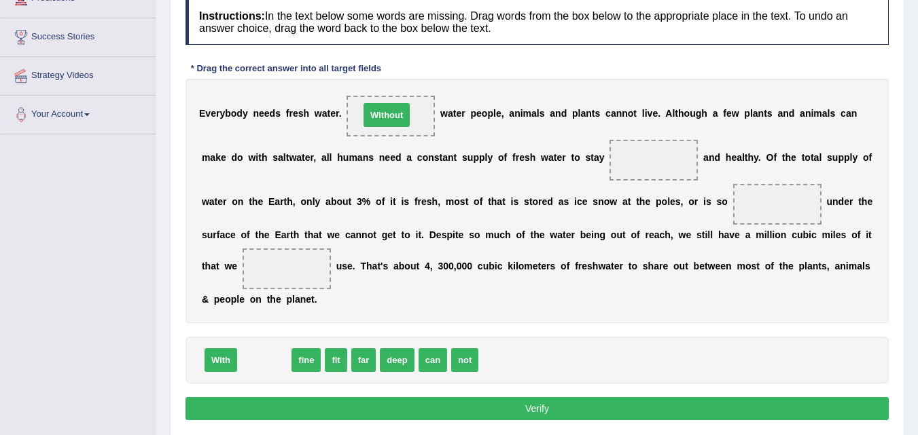
drag, startPoint x: 264, startPoint y: 362, endPoint x: 386, endPoint y: 117, distance: 274.0
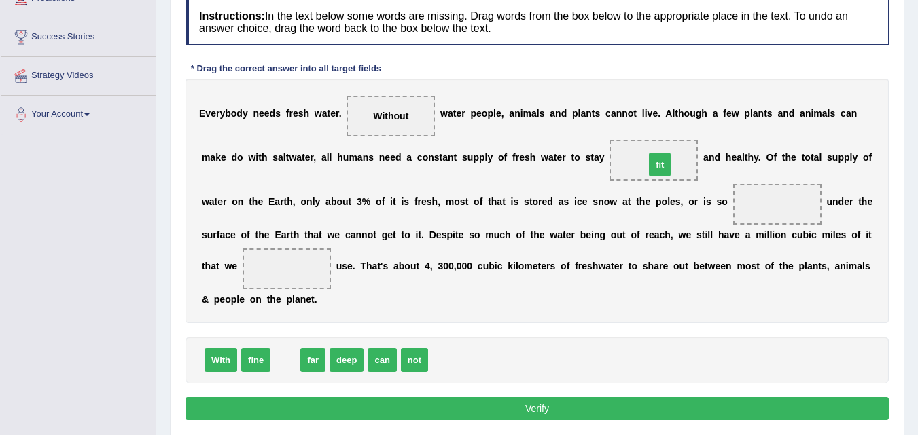
drag, startPoint x: 286, startPoint y: 361, endPoint x: 654, endPoint y: 166, distance: 416.2
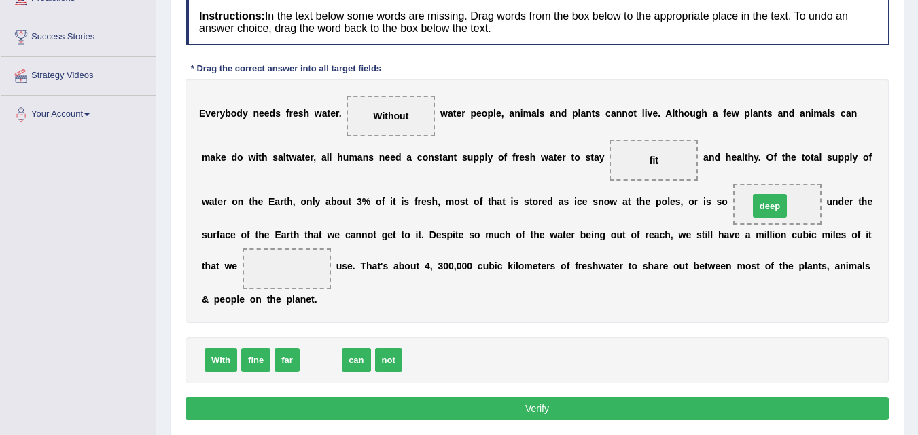
drag, startPoint x: 320, startPoint y: 361, endPoint x: 774, endPoint y: 215, distance: 477.3
drag, startPoint x: 321, startPoint y: 360, endPoint x: 304, endPoint y: 276, distance: 85.3
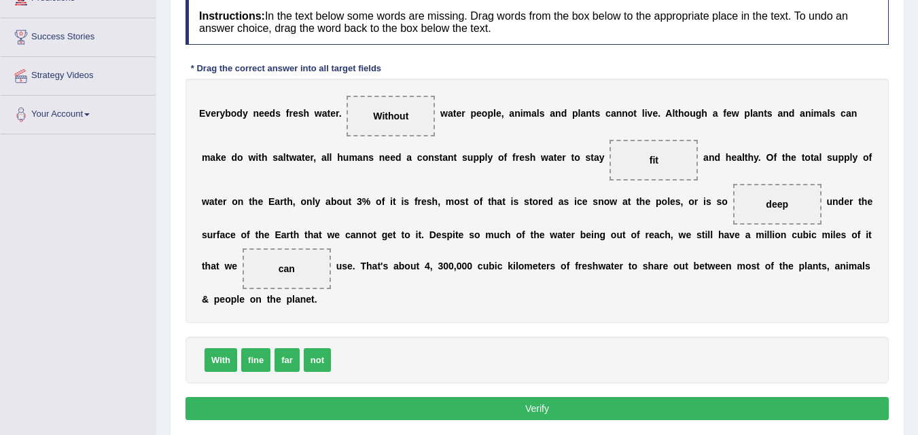
click at [543, 410] on button "Verify" at bounding box center [536, 408] width 703 height 23
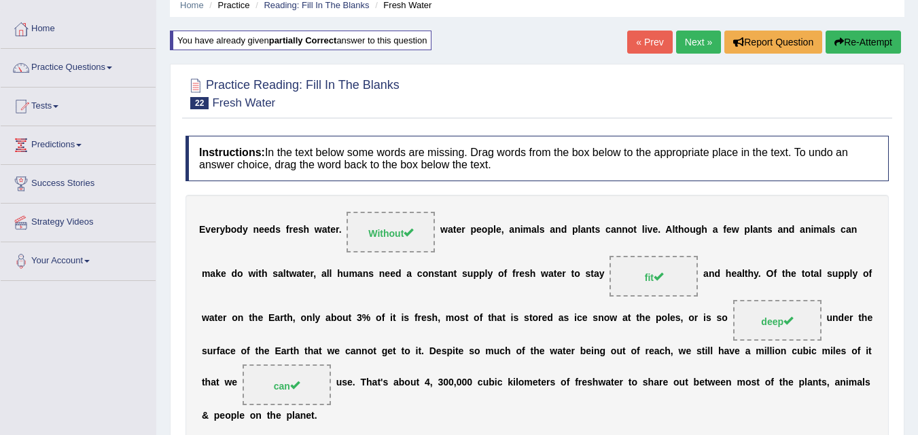
scroll to position [0, 0]
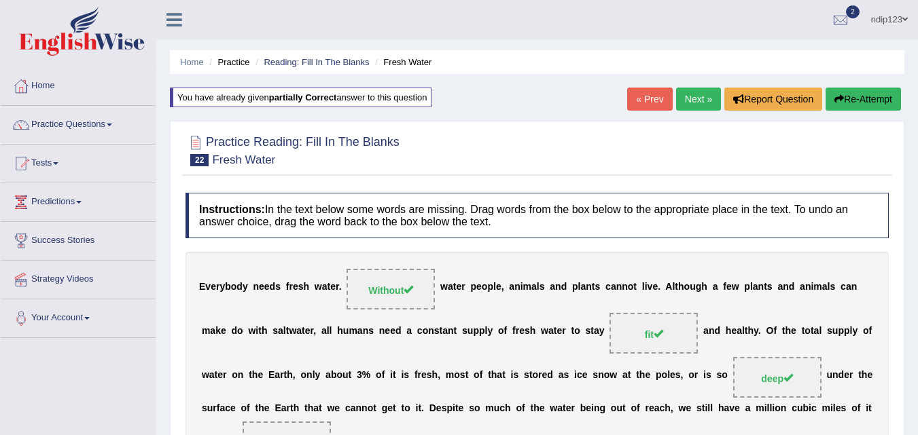
click at [694, 96] on link "Next »" at bounding box center [698, 99] width 45 height 23
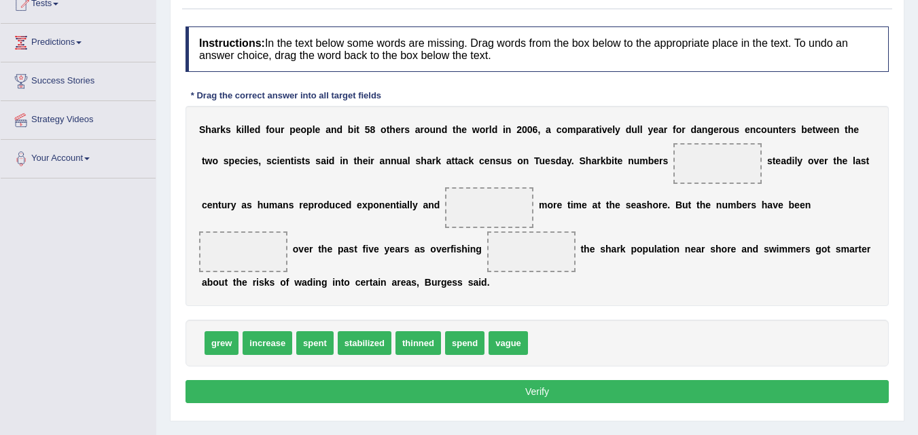
scroll to position [136, 0]
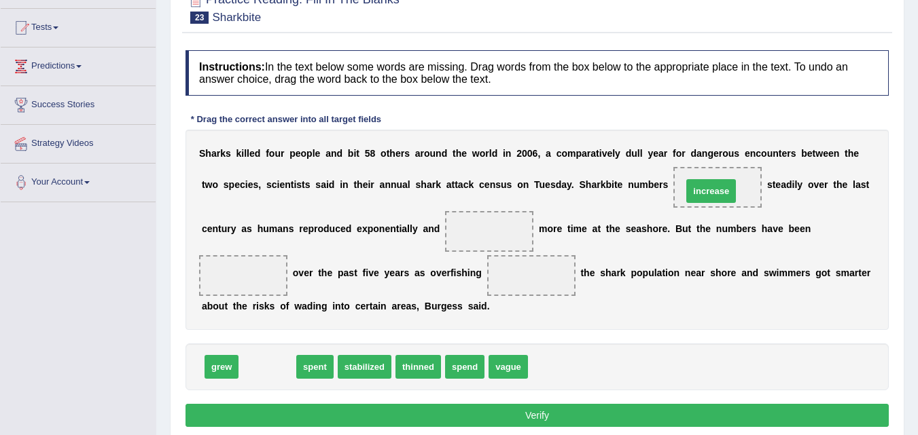
drag, startPoint x: 283, startPoint y: 363, endPoint x: 709, endPoint y: 192, distance: 458.7
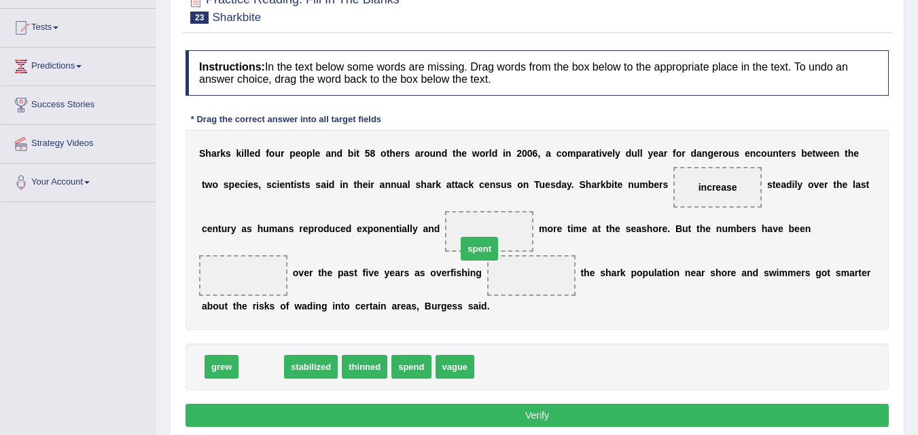
drag, startPoint x: 262, startPoint y: 367, endPoint x: 481, endPoint y: 245, distance: 250.6
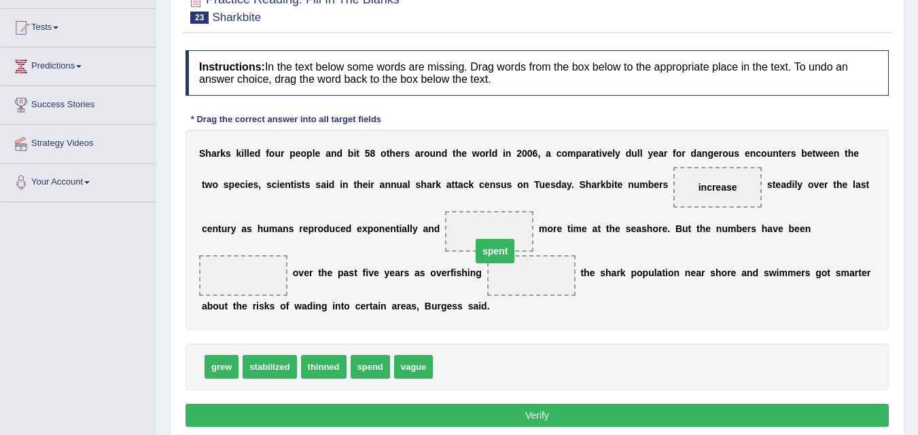
drag, startPoint x: 520, startPoint y: 273, endPoint x: 482, endPoint y: 247, distance: 46.0
drag, startPoint x: 527, startPoint y: 275, endPoint x: 476, endPoint y: 228, distance: 69.2
drag, startPoint x: 392, startPoint y: 358, endPoint x: 240, endPoint y: 285, distance: 168.6
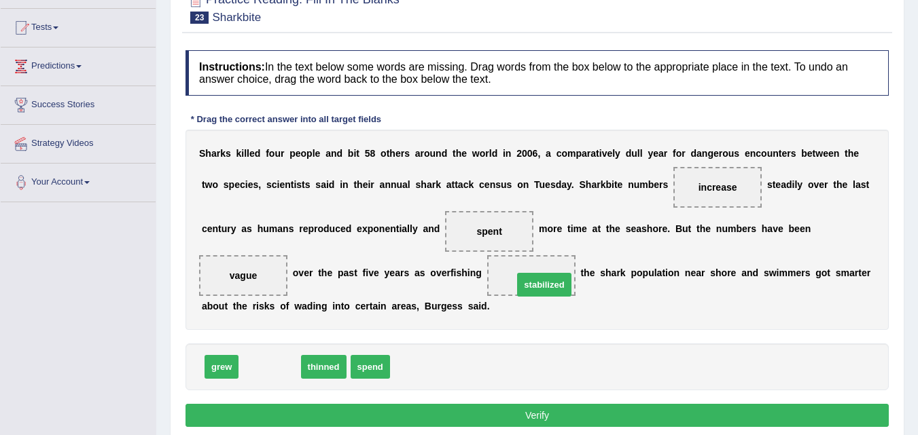
drag, startPoint x: 263, startPoint y: 370, endPoint x: 537, endPoint y: 288, distance: 286.4
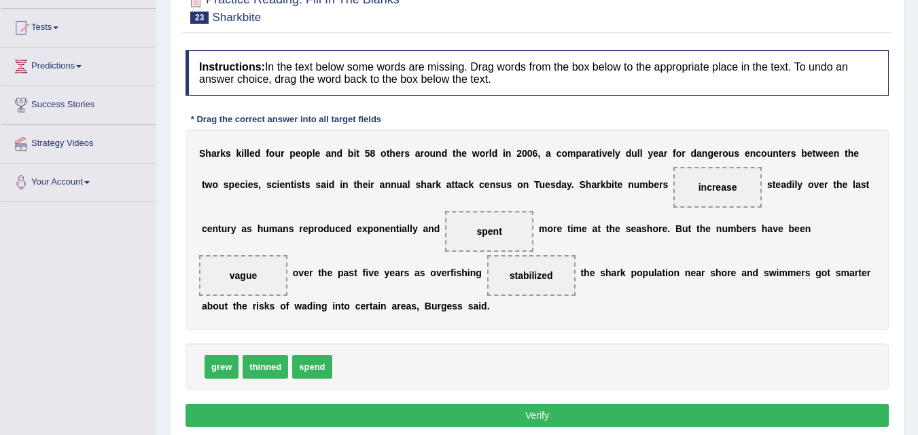
click at [533, 414] on button "Verify" at bounding box center [536, 415] width 703 height 23
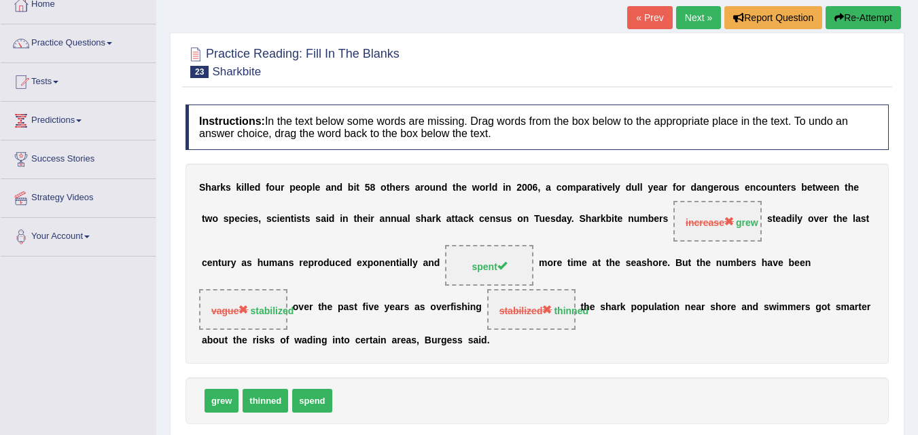
scroll to position [0, 0]
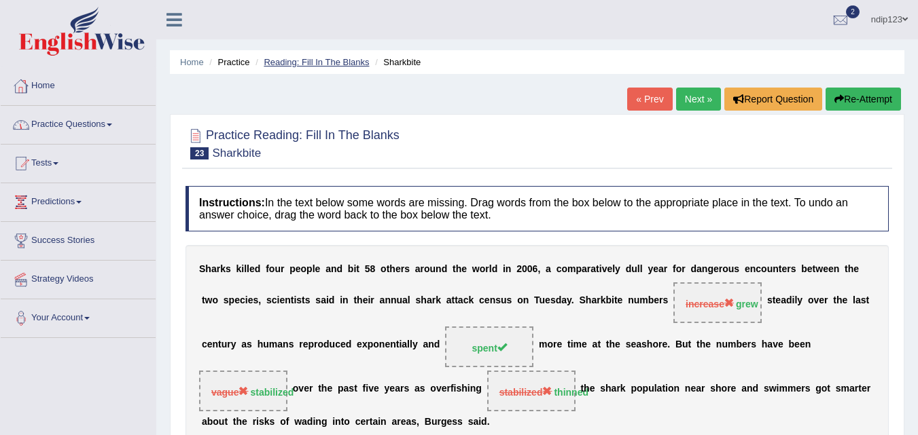
click at [327, 62] on link "Reading: Fill In The Blanks" at bounding box center [316, 62] width 105 height 10
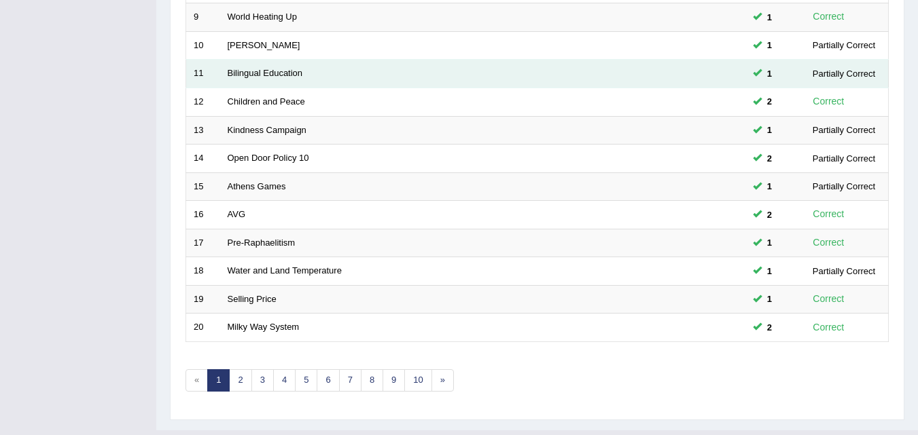
scroll to position [464, 0]
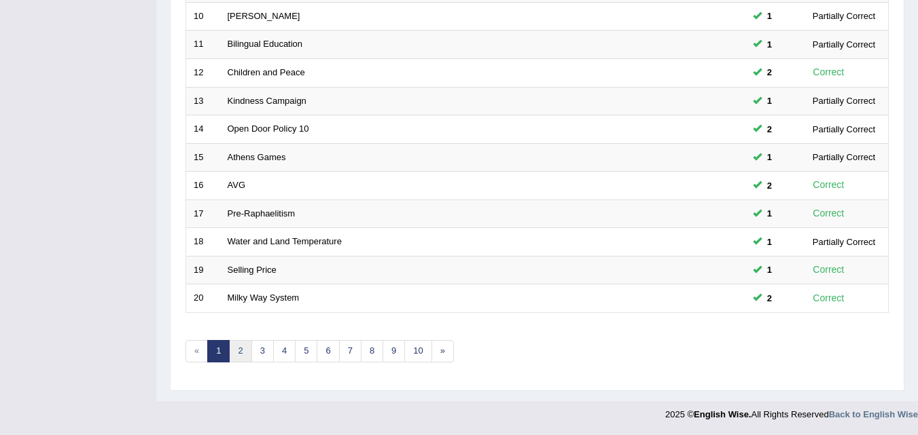
click at [247, 349] on link "2" at bounding box center [240, 351] width 22 height 22
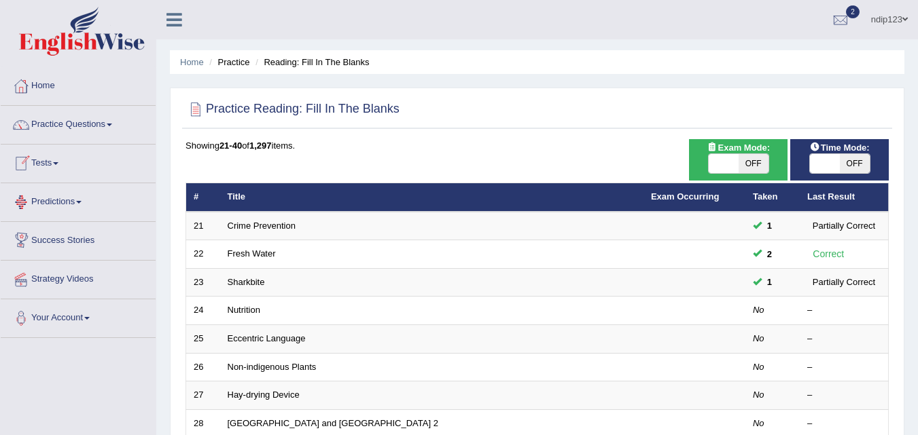
click at [75, 126] on link "Practice Questions" at bounding box center [78, 123] width 155 height 34
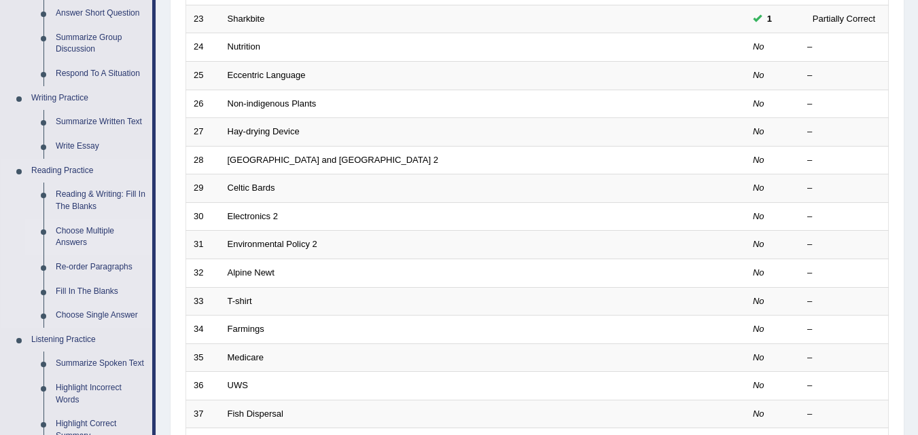
scroll to position [272, 0]
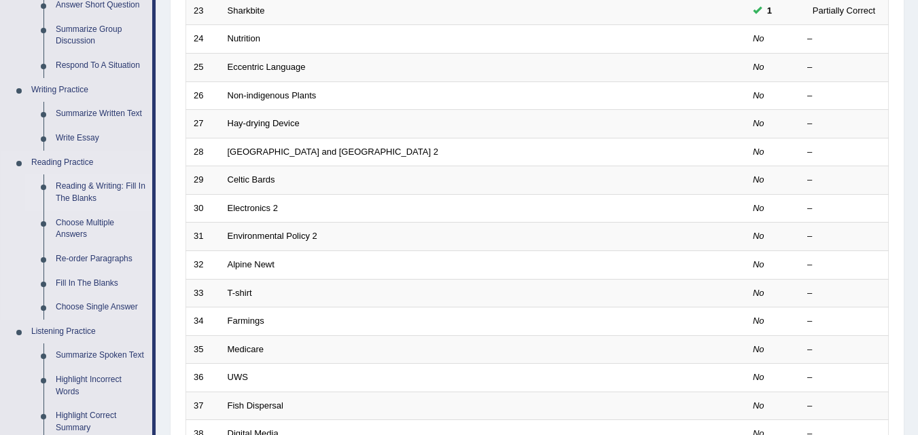
click at [86, 185] on link "Reading & Writing: Fill In The Blanks" at bounding box center [101, 193] width 103 height 36
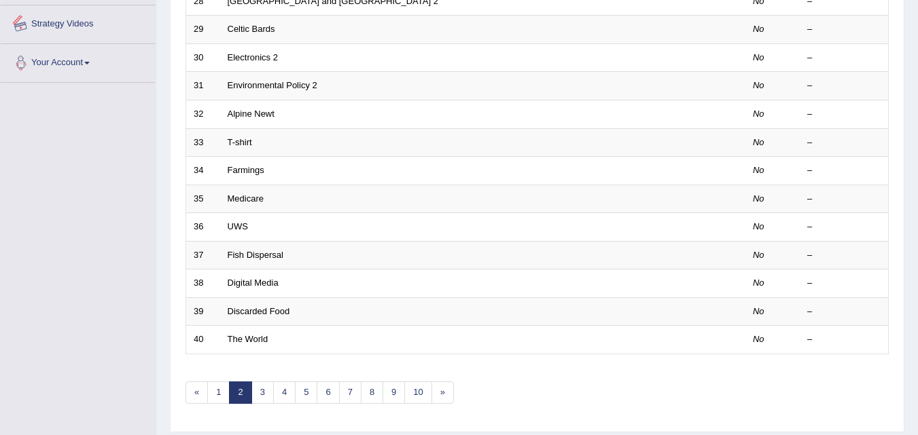
scroll to position [464, 0]
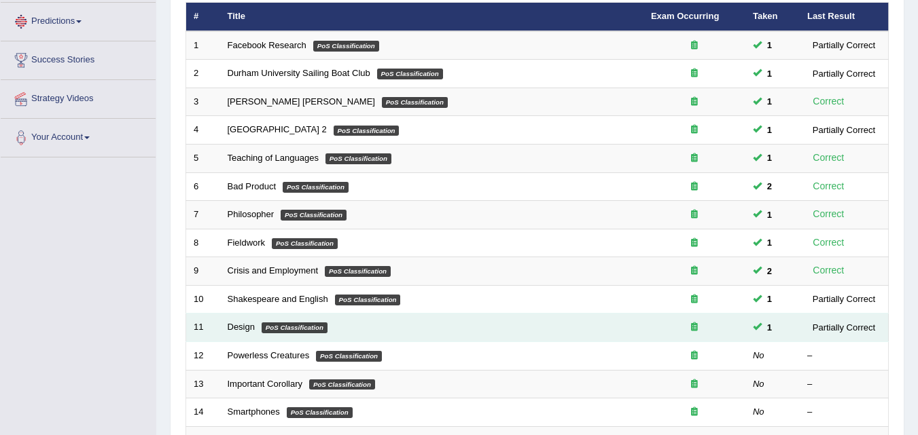
scroll to position [272, 0]
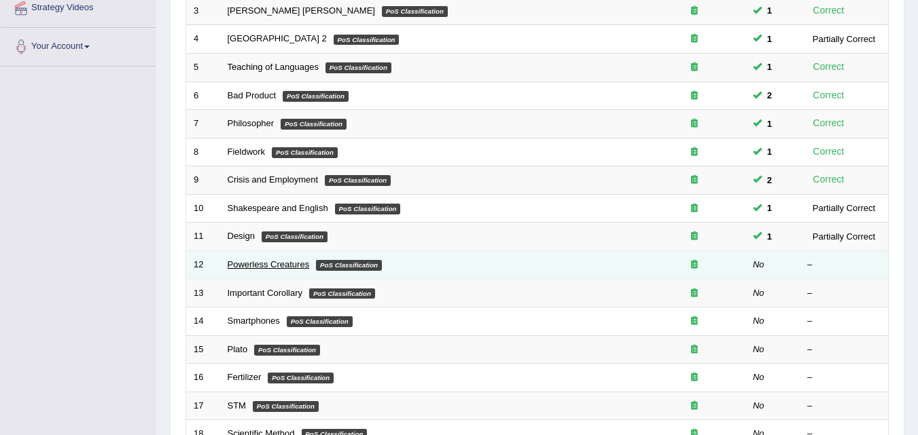
click at [291, 266] on link "Powerless Creatures" at bounding box center [269, 264] width 82 height 10
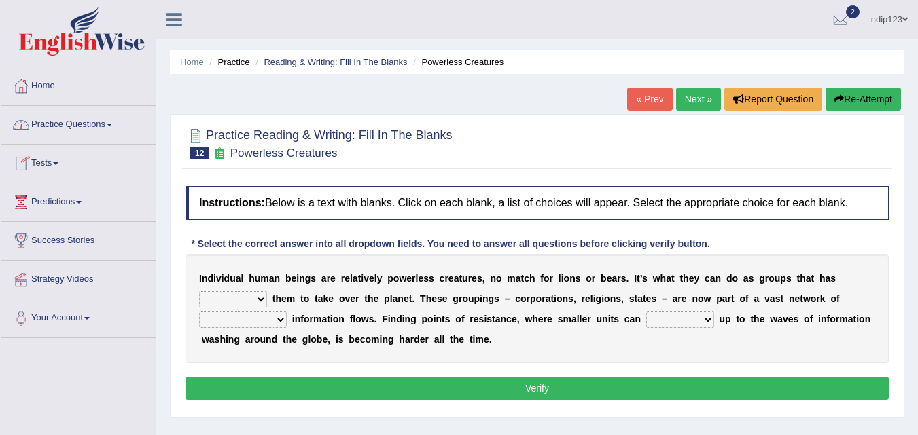
click at [264, 302] on select "enabled contended embodied conjured" at bounding box center [233, 299] width 68 height 16
select select "enabled"
click at [199, 291] on select "enabled contended embodied conjured" at bounding box center [233, 299] width 68 height 16
click at [278, 321] on select "interconnected overlapping fastened exploited" at bounding box center [243, 320] width 88 height 16
select select "interconnected"
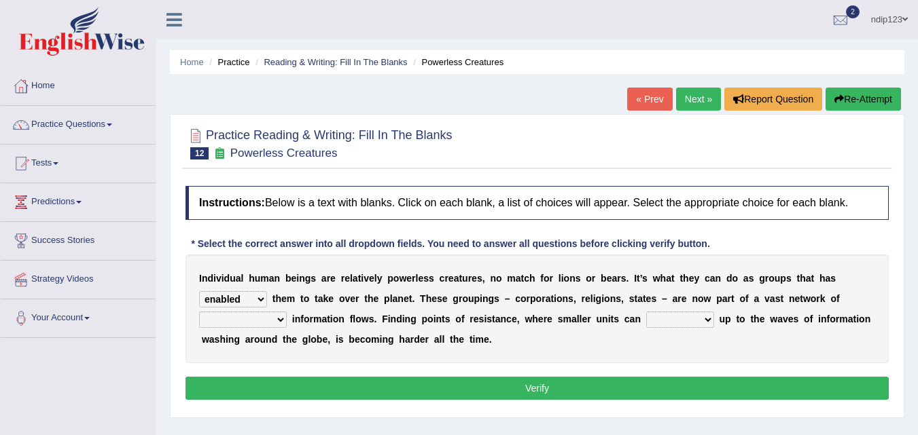
click at [199, 312] on select "interconnected overlapping fastened exploited" at bounding box center [243, 320] width 88 height 16
click at [706, 319] on select "stand raise hail pump" at bounding box center [680, 320] width 68 height 16
select select "pump"
click at [646, 312] on select "stand raise hail pump" at bounding box center [680, 320] width 68 height 16
click at [549, 390] on button "Verify" at bounding box center [536, 388] width 703 height 23
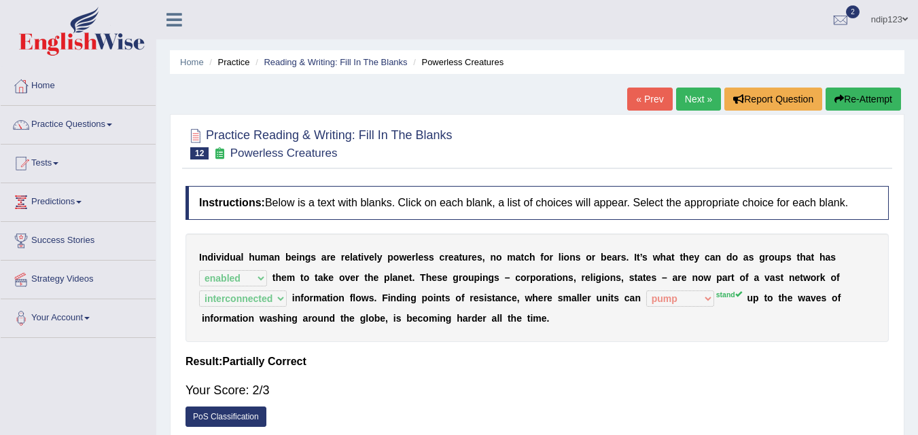
click at [872, 96] on button "Re-Attempt" at bounding box center [862, 99] width 75 height 23
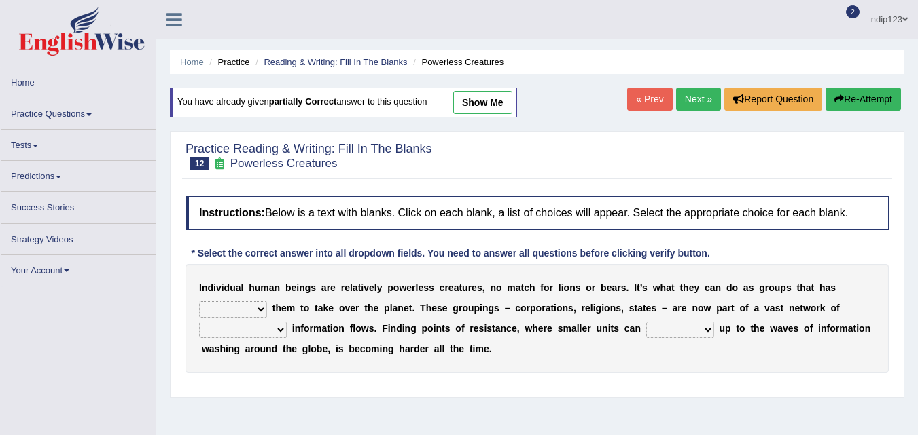
click at [708, 330] on select "stand raise hail pump" at bounding box center [680, 330] width 68 height 16
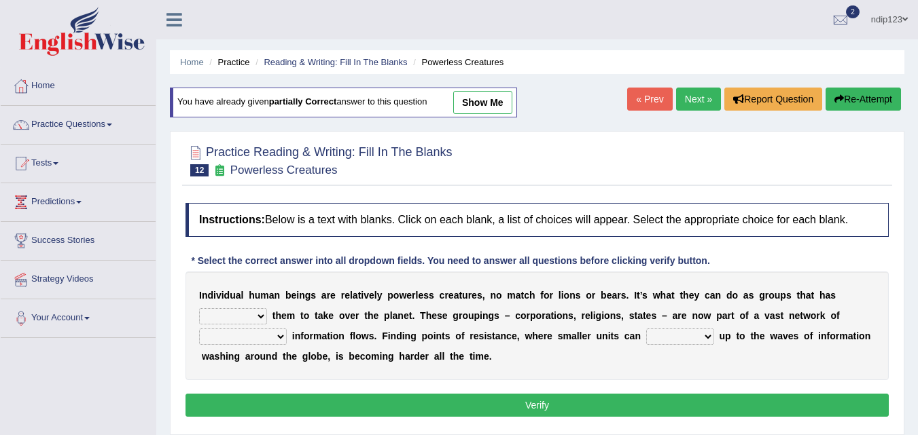
select select "stand"
click at [646, 329] on select "stand raise hail pump" at bounding box center [680, 337] width 68 height 16
click at [255, 315] on select "enabled contended embodied conjured" at bounding box center [233, 316] width 68 height 16
select select "enabled"
click at [199, 308] on select "enabled contended embodied conjured" at bounding box center [233, 316] width 68 height 16
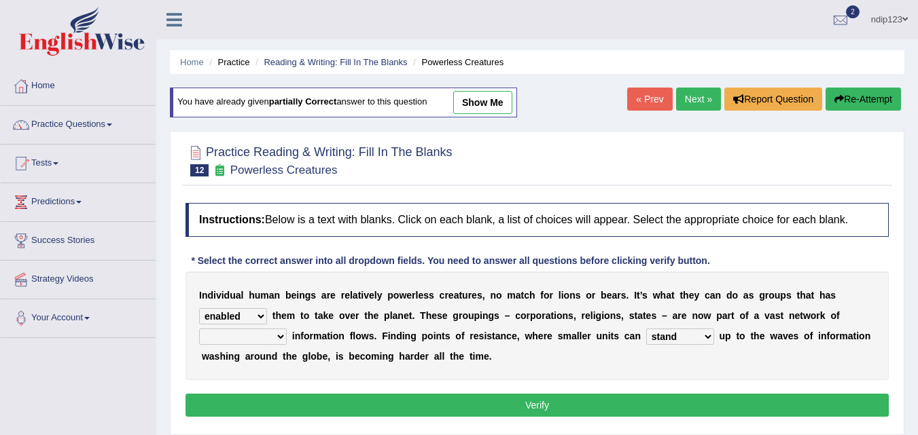
click at [272, 336] on select "interconnected overlapping fastened exploited" at bounding box center [243, 337] width 88 height 16
select select "interconnected"
click at [199, 329] on select "interconnected overlapping fastened exploited" at bounding box center [243, 337] width 88 height 16
click at [546, 405] on button "Verify" at bounding box center [536, 405] width 703 height 23
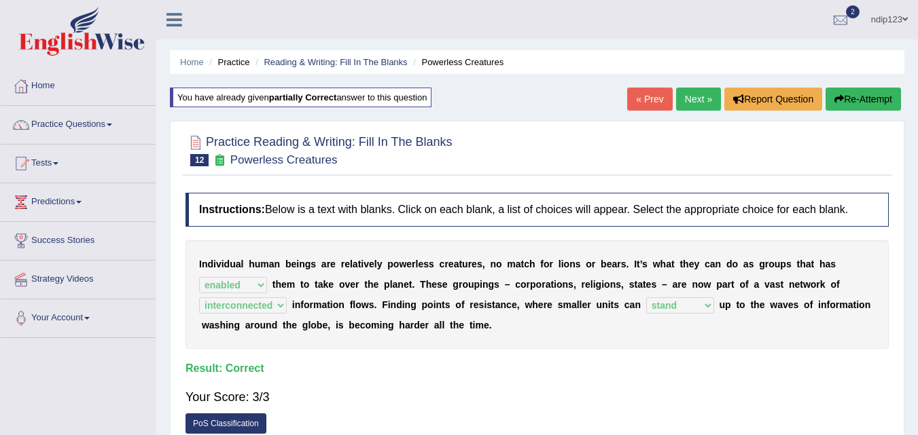
click at [691, 99] on link "Next »" at bounding box center [698, 99] width 45 height 23
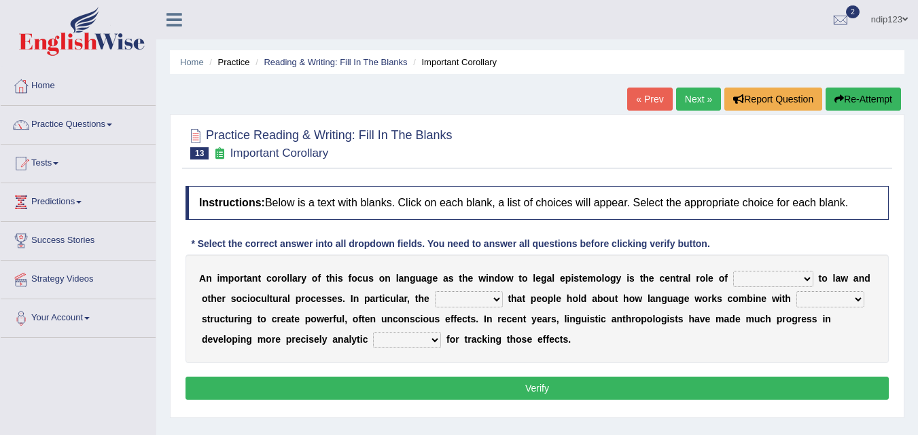
click at [791, 281] on select "discourse epoch dialect acquaintance" at bounding box center [773, 279] width 80 height 16
select select "epoch"
click at [733, 271] on select "discourse epoch dialect acquaintance" at bounding box center [773, 279] width 80 height 16
click at [488, 304] on select "deviation besmirch consent ideas" at bounding box center [469, 299] width 68 height 16
select select "ideas"
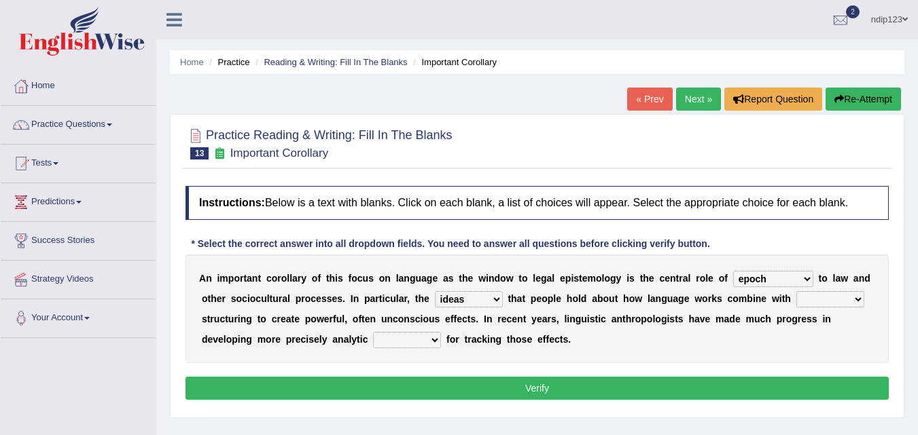
click at [435, 291] on select "deviation besmirch consent ideas" at bounding box center [469, 299] width 68 height 16
click at [850, 302] on select "mandatory linguistic legitimate customary" at bounding box center [830, 299] width 68 height 16
select select "linguistic"
click at [796, 291] on select "mandatory linguistic legitimate customary" at bounding box center [830, 299] width 68 height 16
click at [436, 342] on select "tools appetite albums stroke" at bounding box center [407, 340] width 68 height 16
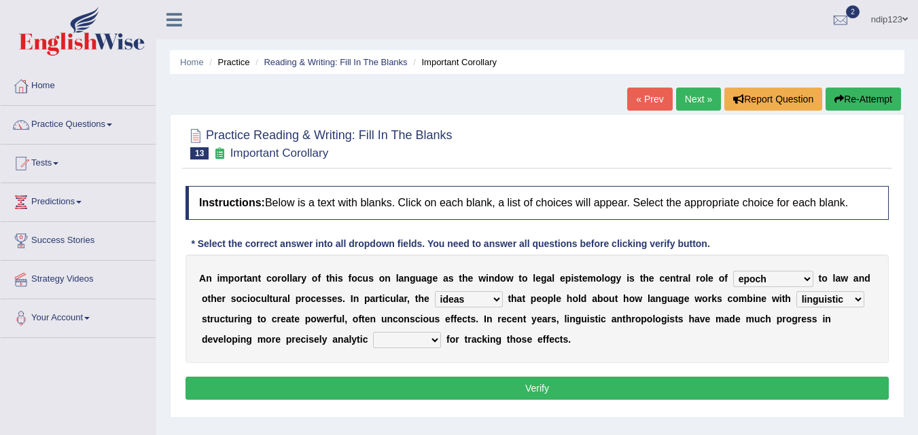
select select "tools"
click at [373, 332] on select "tools appetite albums stroke" at bounding box center [407, 340] width 68 height 16
click at [547, 389] on button "Verify" at bounding box center [536, 388] width 703 height 23
